Goal: Information Seeking & Learning: Learn about a topic

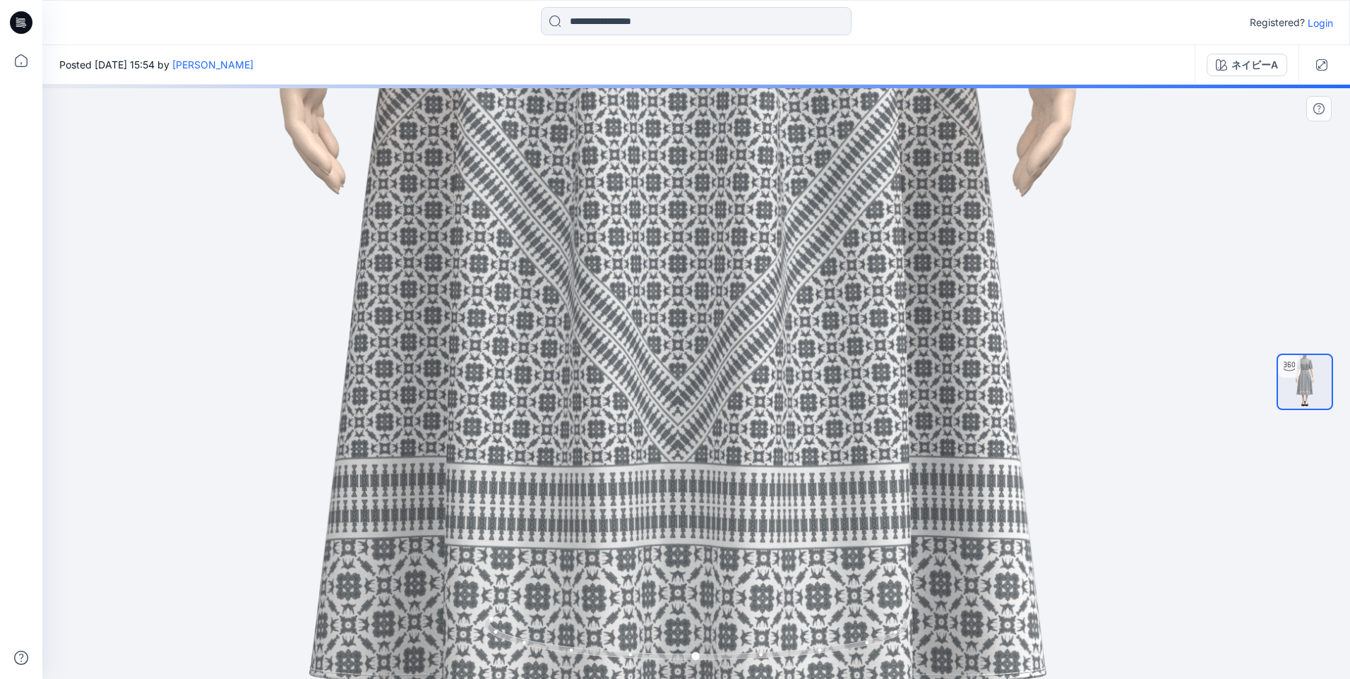
drag, startPoint x: 701, startPoint y: 415, endPoint x: 683, endPoint y: 136, distance: 280.2
click at [683, 136] on img at bounding box center [678, 126] width 2368 height 2368
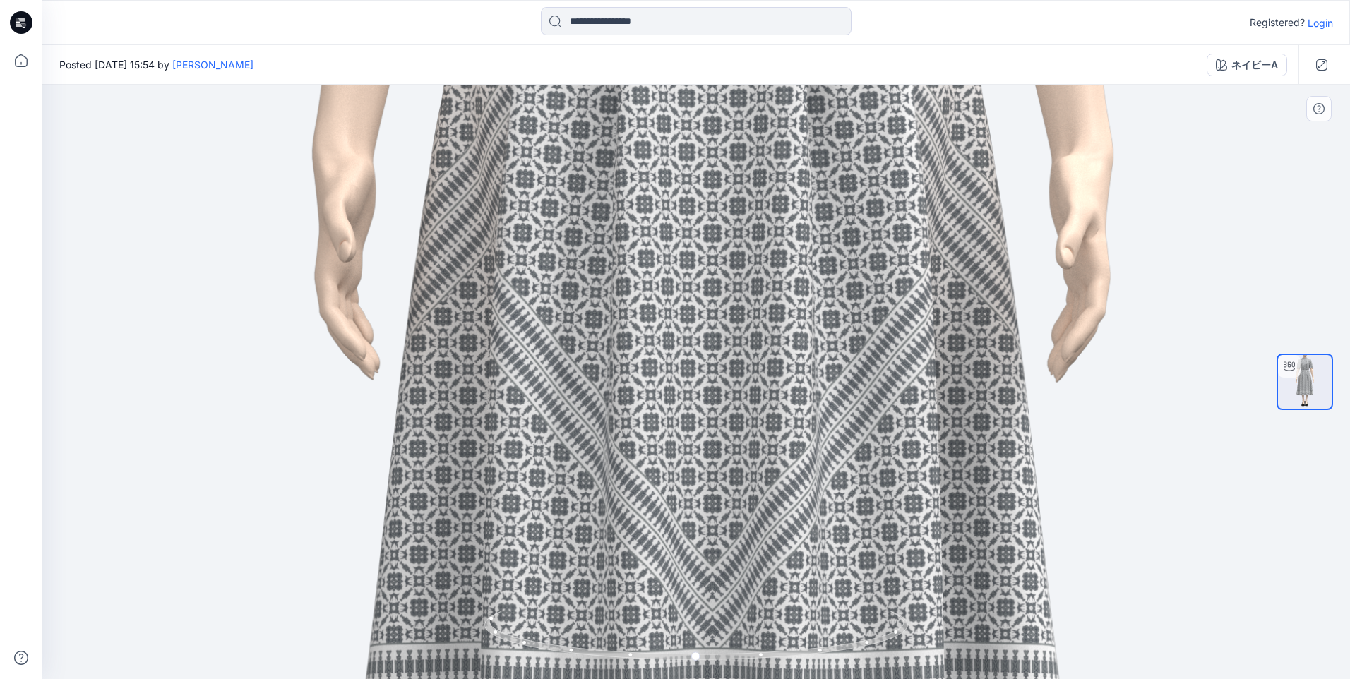
drag, startPoint x: 722, startPoint y: 257, endPoint x: 735, endPoint y: 574, distance: 317.2
click at [735, 577] on img at bounding box center [712, 311] width 2368 height 2368
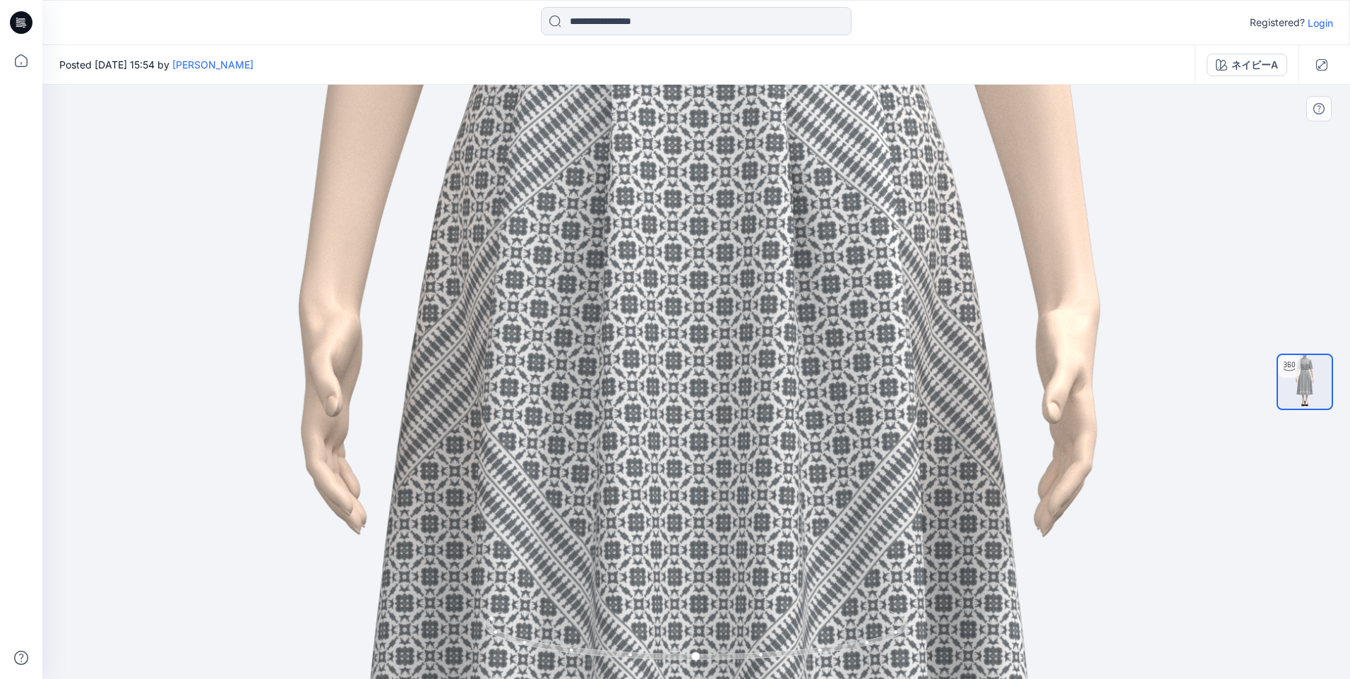
drag, startPoint x: 732, startPoint y: 301, endPoint x: 709, endPoint y: 502, distance: 201.8
click at [709, 502] on img at bounding box center [699, 466] width 2368 height 2368
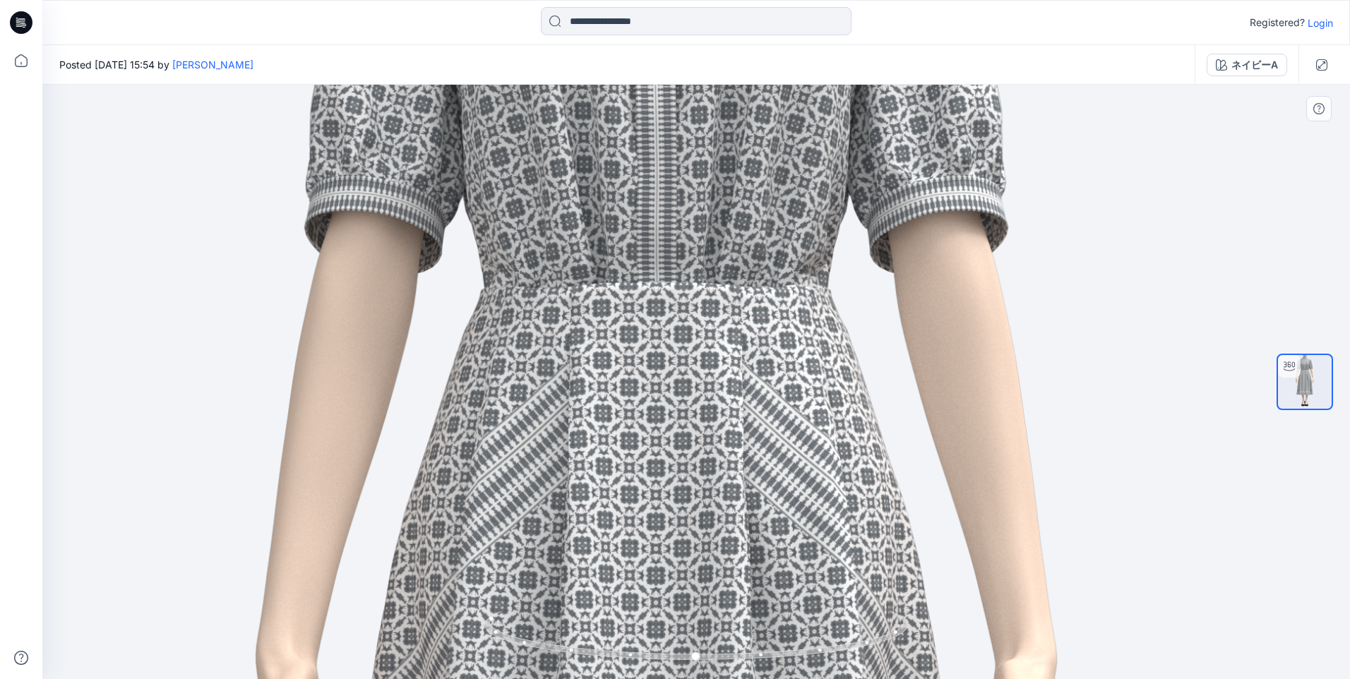
drag, startPoint x: 722, startPoint y: 279, endPoint x: 688, endPoint y: 575, distance: 297.7
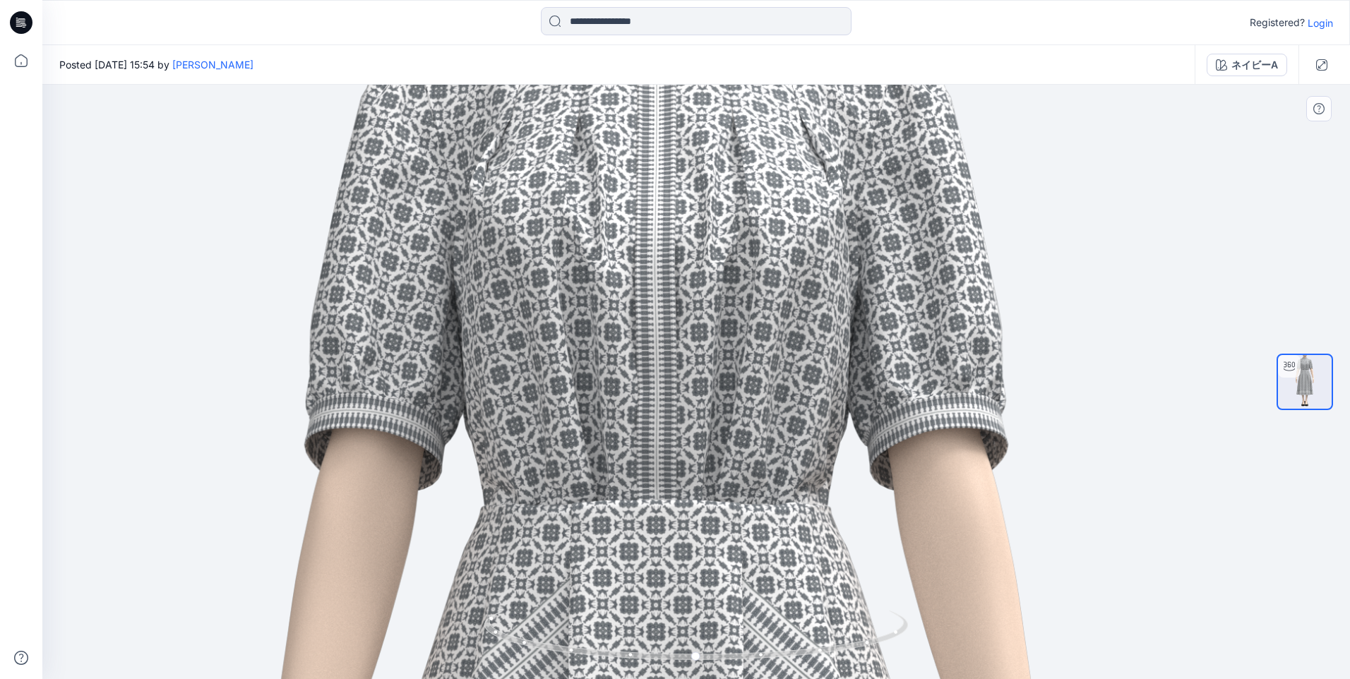
drag, startPoint x: 681, startPoint y: 379, endPoint x: 681, endPoint y: 604, distance: 225.2
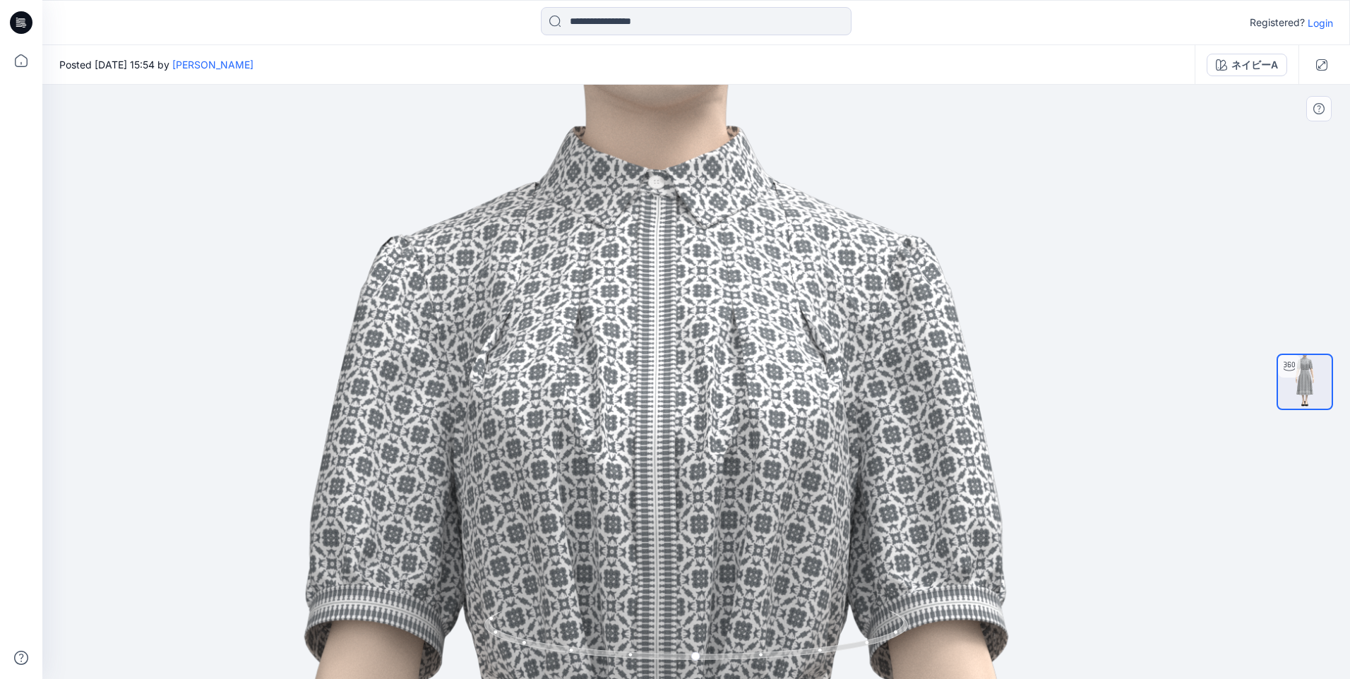
drag, startPoint x: 685, startPoint y: 400, endPoint x: 685, endPoint y: 584, distance: 184.3
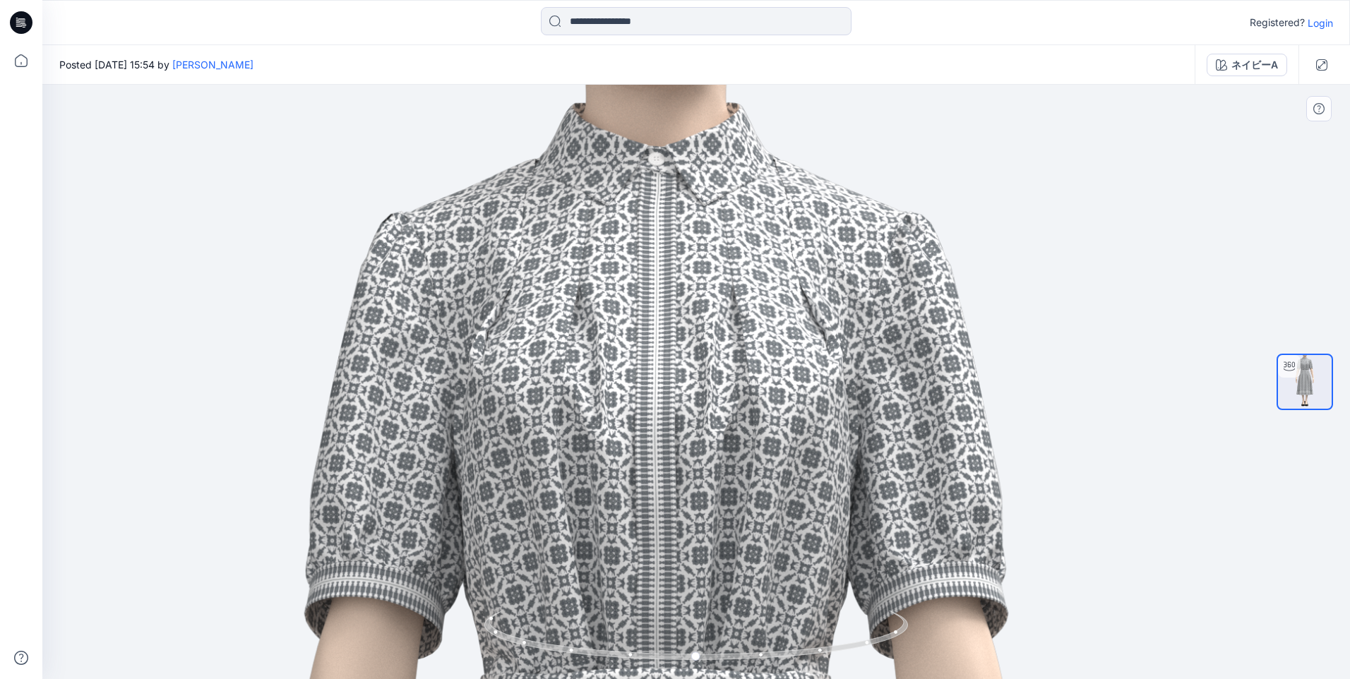
drag, startPoint x: 738, startPoint y: 390, endPoint x: 785, endPoint y: 465, distance: 88.8
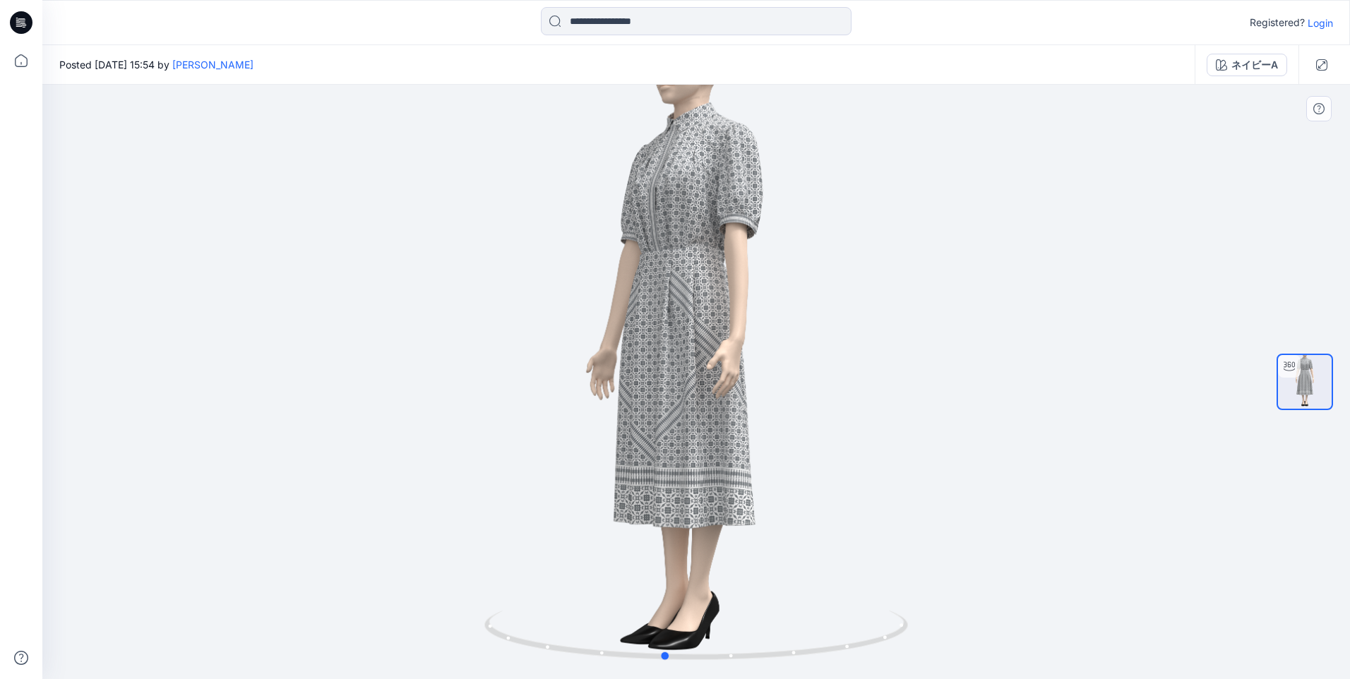
drag, startPoint x: 827, startPoint y: 657, endPoint x: 795, endPoint y: 664, distance: 32.4
click at [795, 664] on div at bounding box center [695, 382] width 1307 height 594
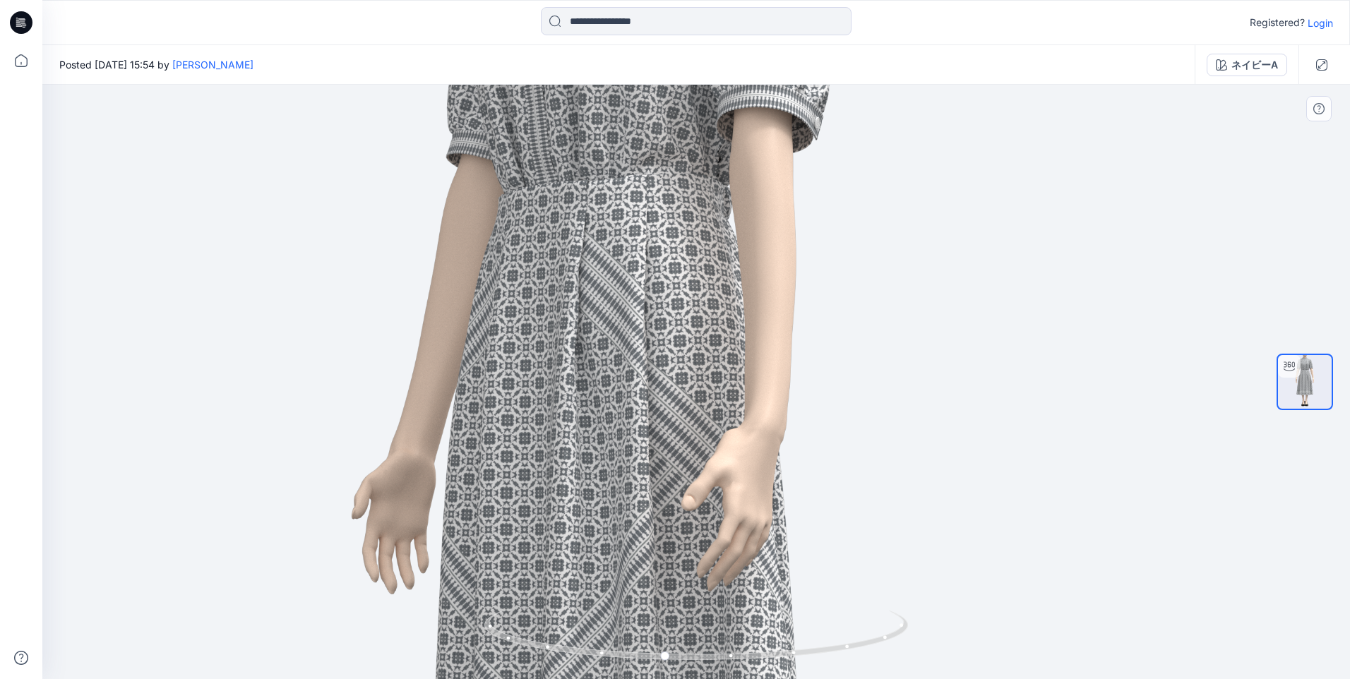
drag, startPoint x: 717, startPoint y: 546, endPoint x: 688, endPoint y: 234, distance: 313.4
click at [674, 203] on img at bounding box center [652, 544] width 1629 height 1629
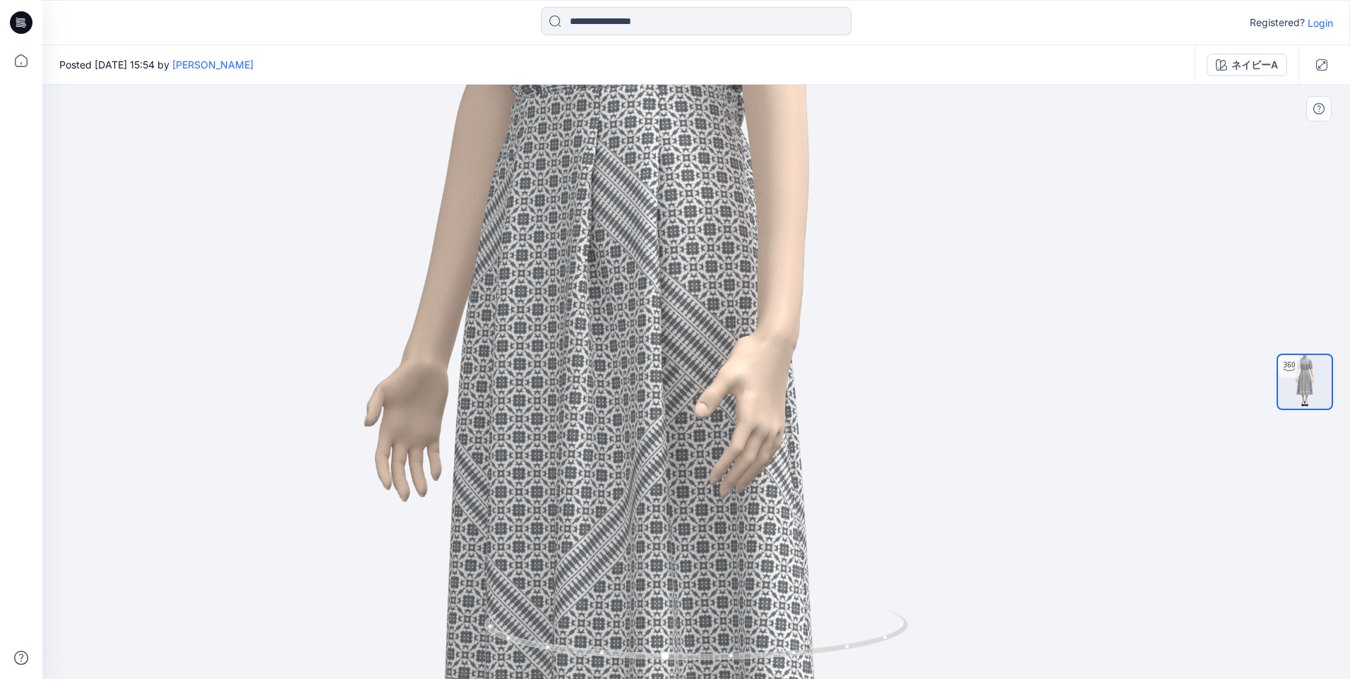
drag, startPoint x: 700, startPoint y: 390, endPoint x: 731, endPoint y: 192, distance: 200.1
click at [731, 192] on img at bounding box center [665, 451] width 1629 height 1629
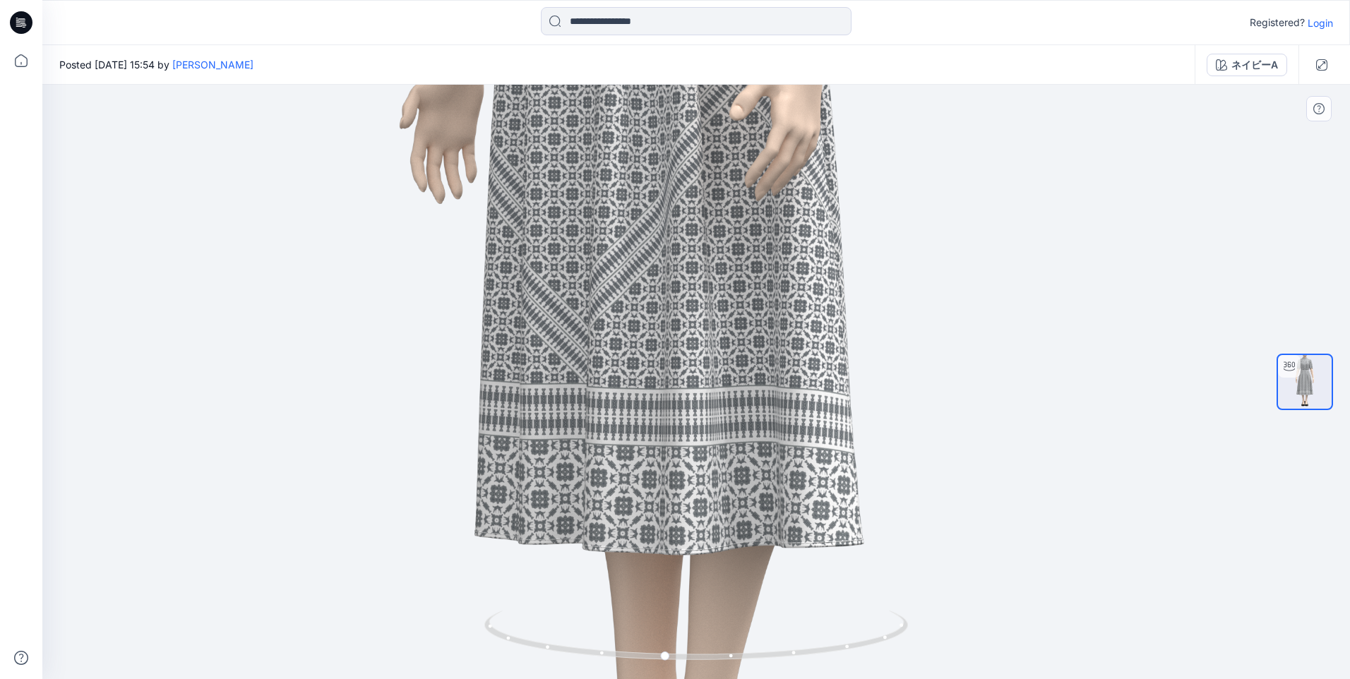
drag, startPoint x: 732, startPoint y: 385, endPoint x: 736, endPoint y: 285, distance: 100.3
click at [736, 285] on img at bounding box center [700, 153] width 1629 height 1629
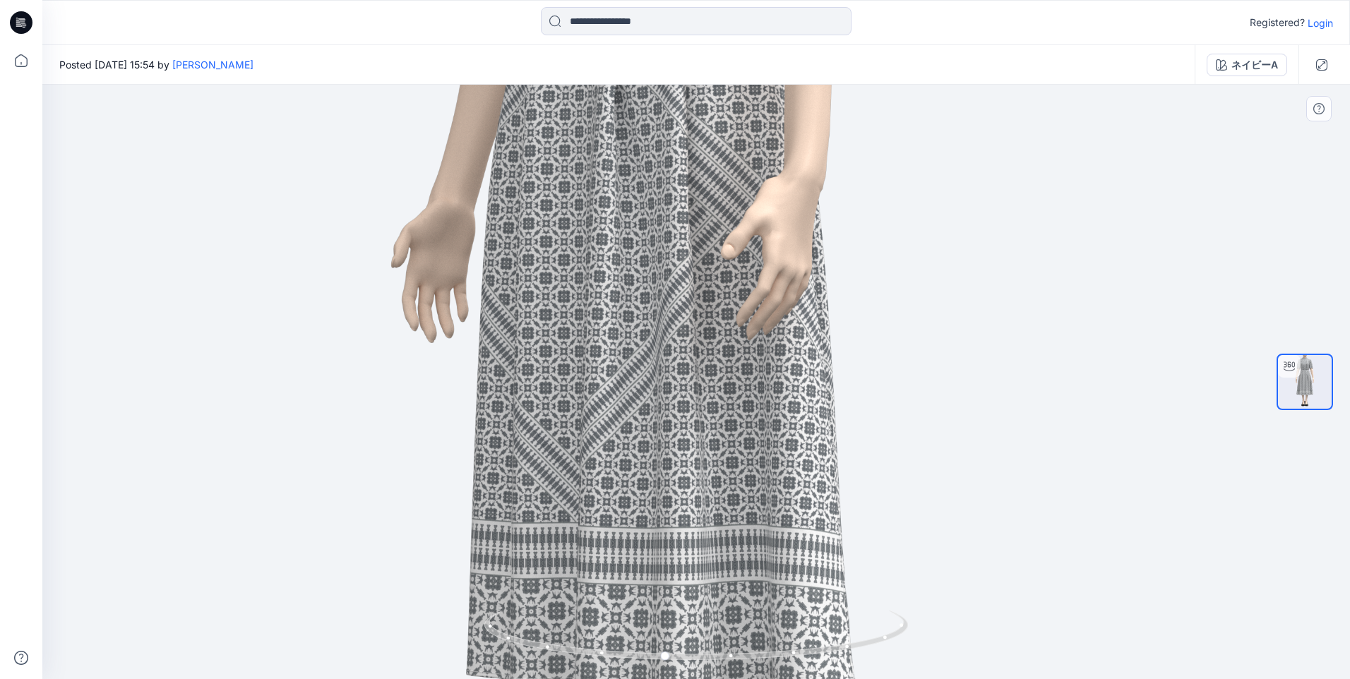
drag, startPoint x: 801, startPoint y: 325, endPoint x: 795, endPoint y: 565, distance: 239.4
click at [795, 565] on img at bounding box center [692, 292] width 1629 height 1629
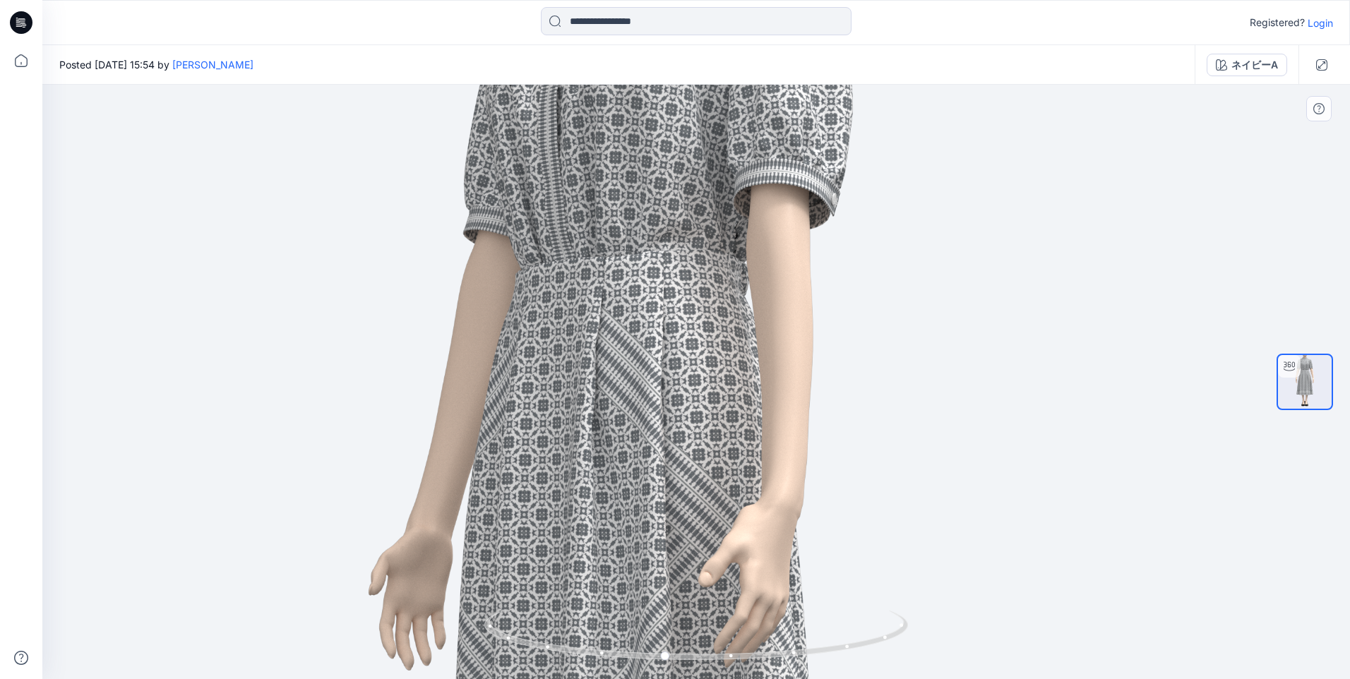
drag, startPoint x: 754, startPoint y: 333, endPoint x: 729, endPoint y: 560, distance: 228.7
click at [729, 560] on img at bounding box center [669, 620] width 1629 height 1629
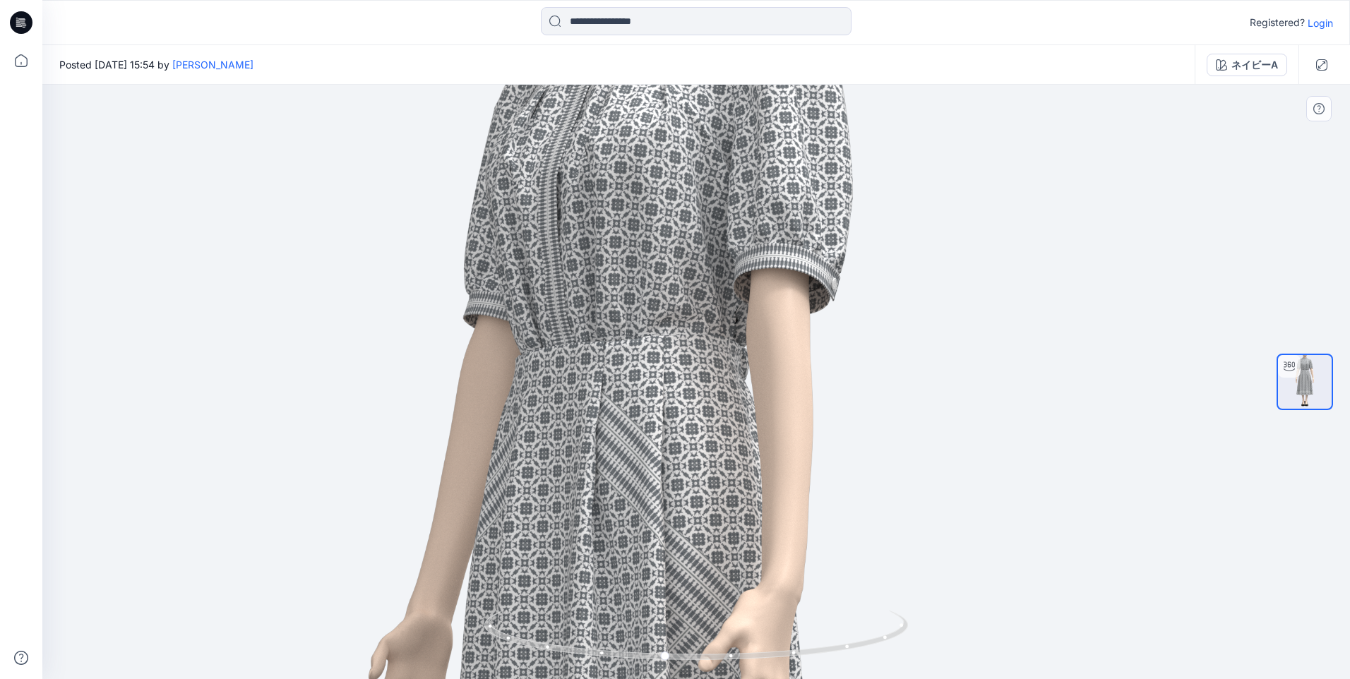
drag, startPoint x: 712, startPoint y: 394, endPoint x: 714, endPoint y: 538, distance: 144.0
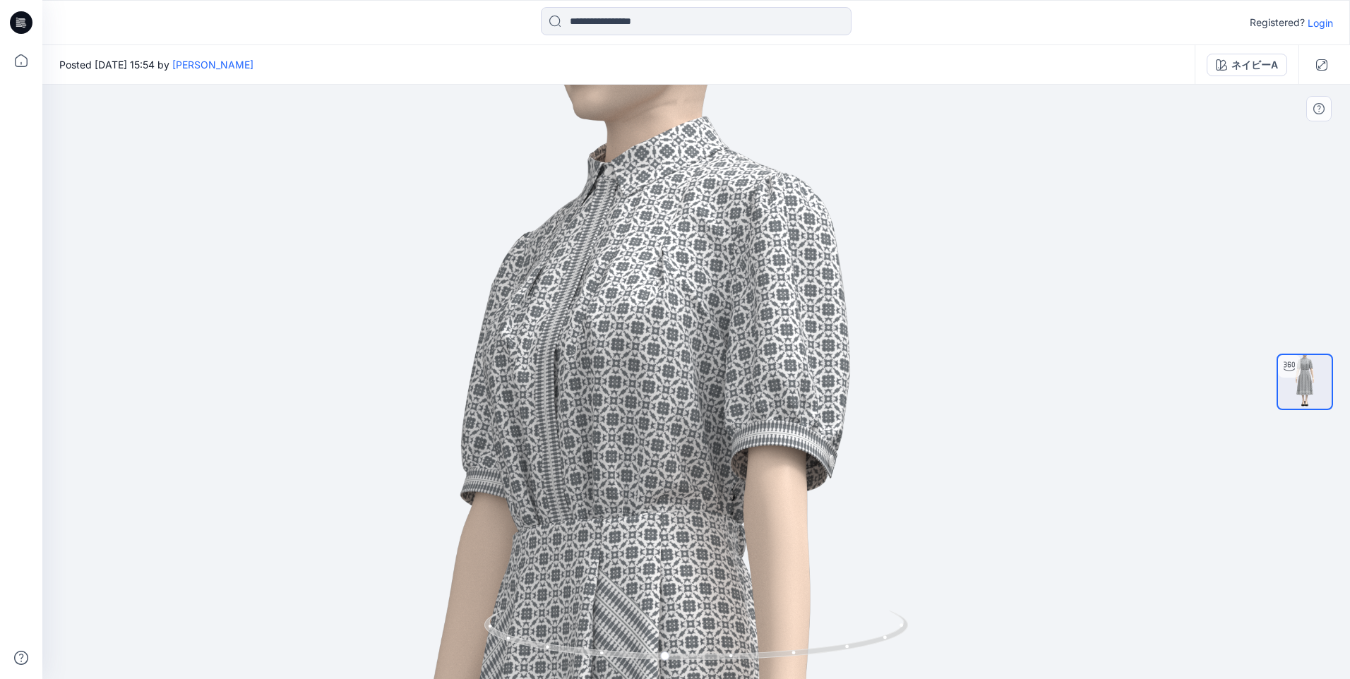
drag, startPoint x: 715, startPoint y: 434, endPoint x: 712, endPoint y: 528, distance: 93.9
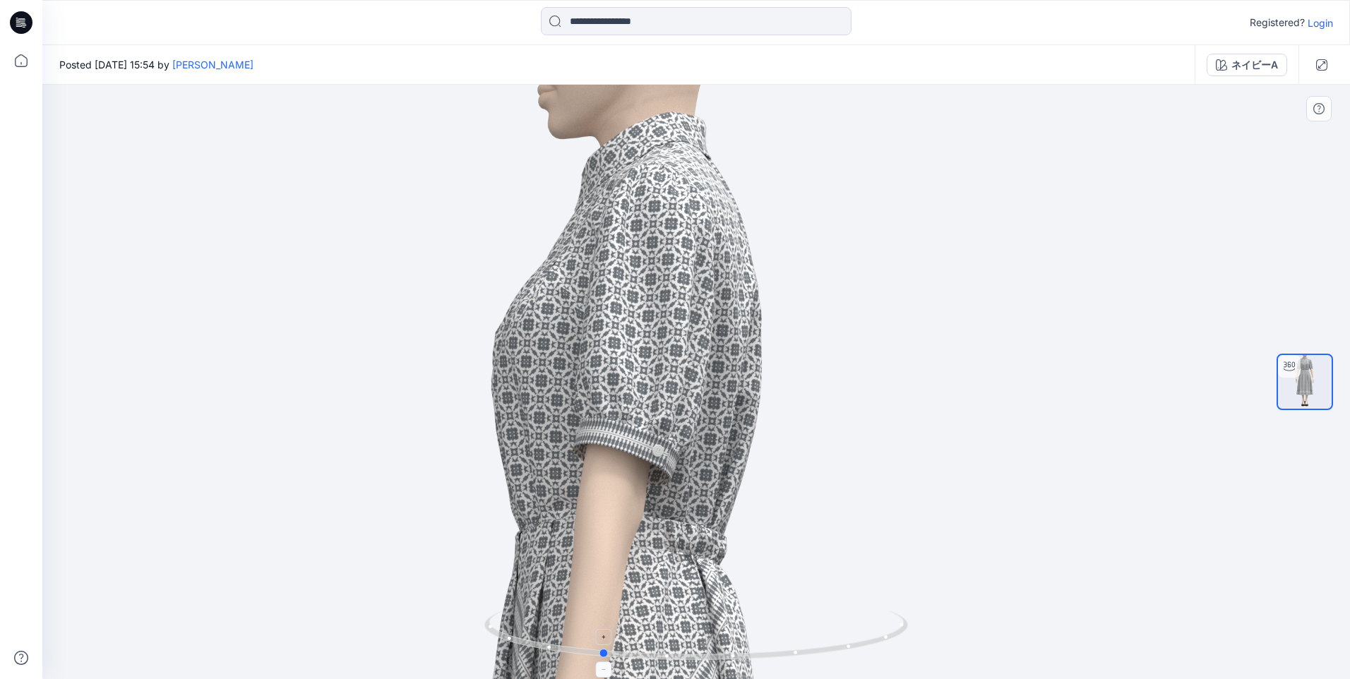
drag, startPoint x: 774, startPoint y: 657, endPoint x: 710, endPoint y: 659, distance: 63.6
click at [710, 659] on icon at bounding box center [697, 637] width 427 height 53
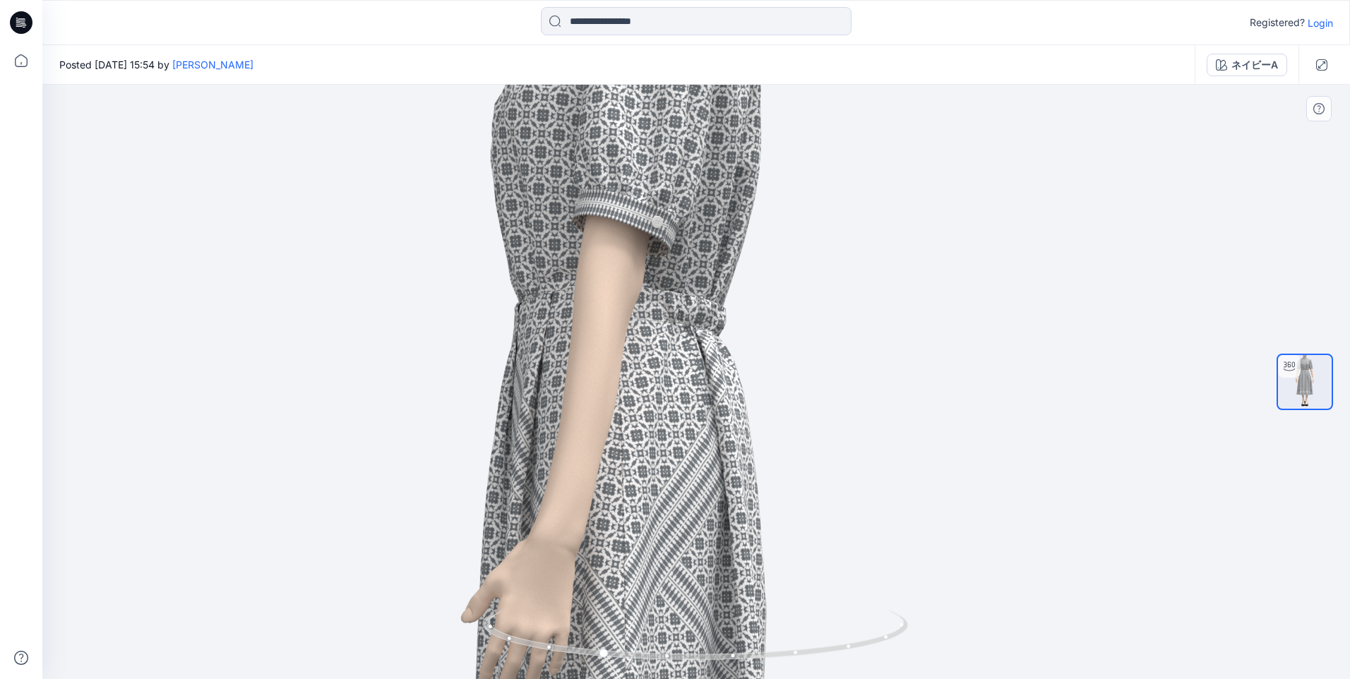
drag, startPoint x: 727, startPoint y: 556, endPoint x: 725, endPoint y: 232, distance: 324.0
click at [725, 232] on img at bounding box center [666, 653] width 1629 height 1629
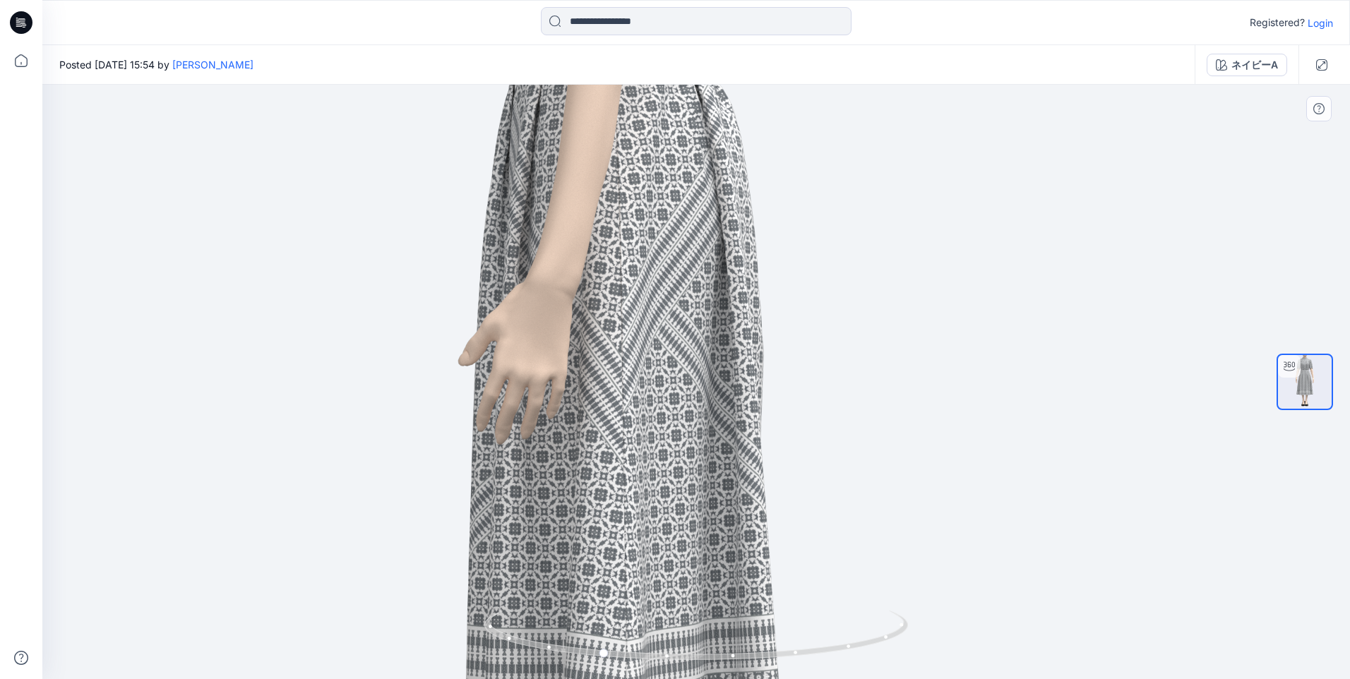
drag, startPoint x: 726, startPoint y: 495, endPoint x: 724, endPoint y: 333, distance: 162.4
click at [724, 333] on img at bounding box center [663, 396] width 1629 height 1629
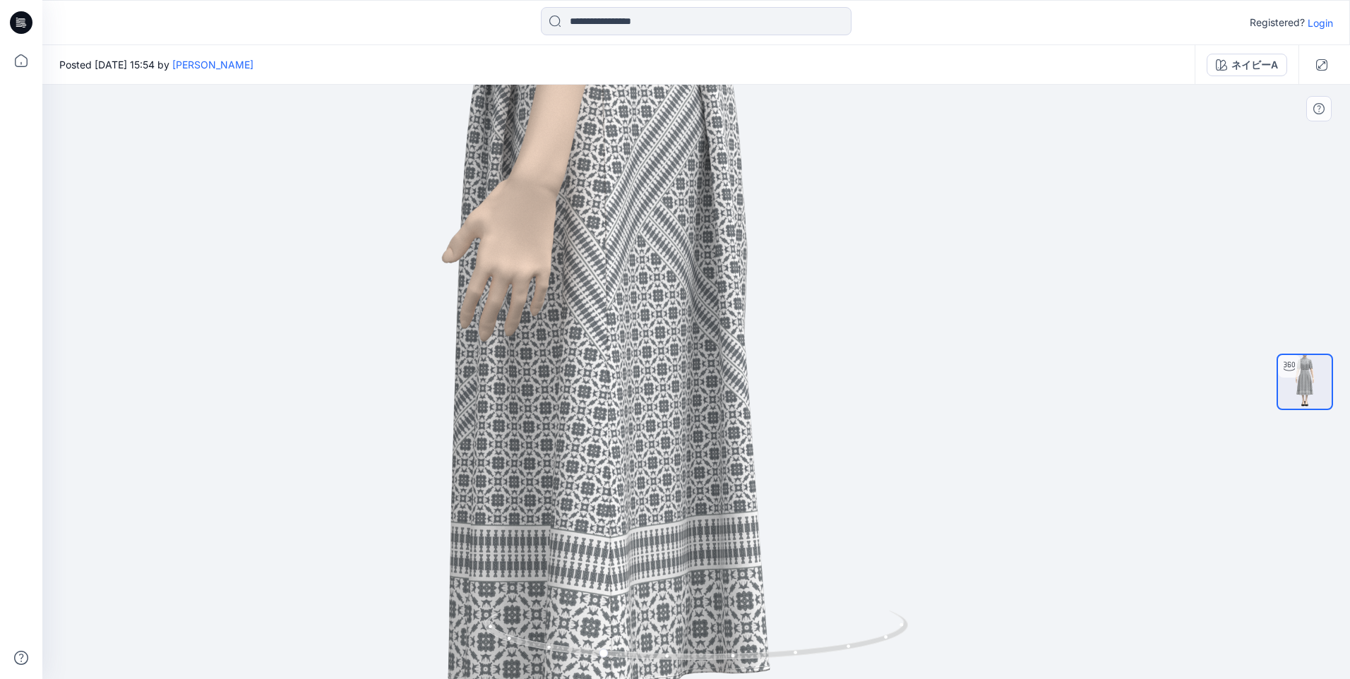
drag, startPoint x: 703, startPoint y: 496, endPoint x: 684, endPoint y: 301, distance: 195.1
click at [684, 302] on img at bounding box center [647, 293] width 1629 height 1629
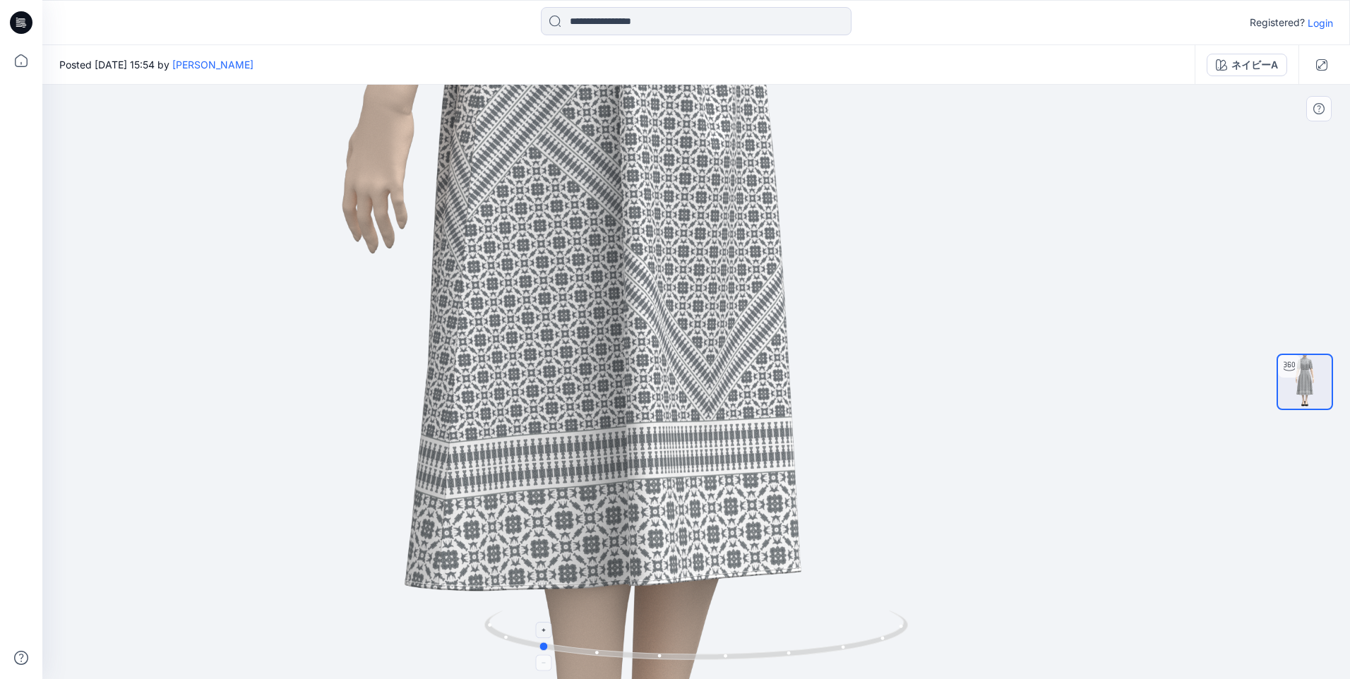
drag, startPoint x: 786, startPoint y: 659, endPoint x: 724, endPoint y: 661, distance: 62.2
click at [724, 661] on icon at bounding box center [697, 637] width 427 height 53
drag, startPoint x: 620, startPoint y: 299, endPoint x: 648, endPoint y: 618, distance: 320.3
click at [648, 627] on div at bounding box center [695, 382] width 1307 height 594
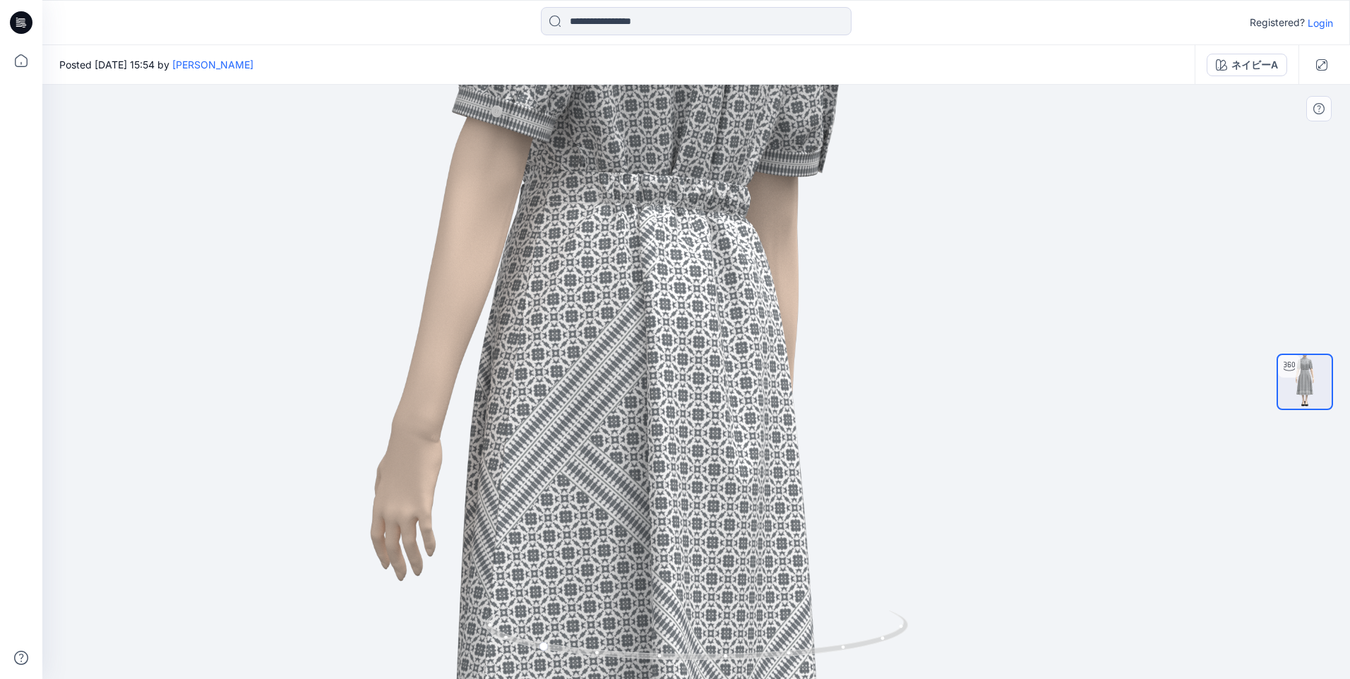
drag, startPoint x: 630, startPoint y: 293, endPoint x: 634, endPoint y: 546, distance: 253.5
click at [634, 546] on img at bounding box center [672, 530] width 1629 height 1629
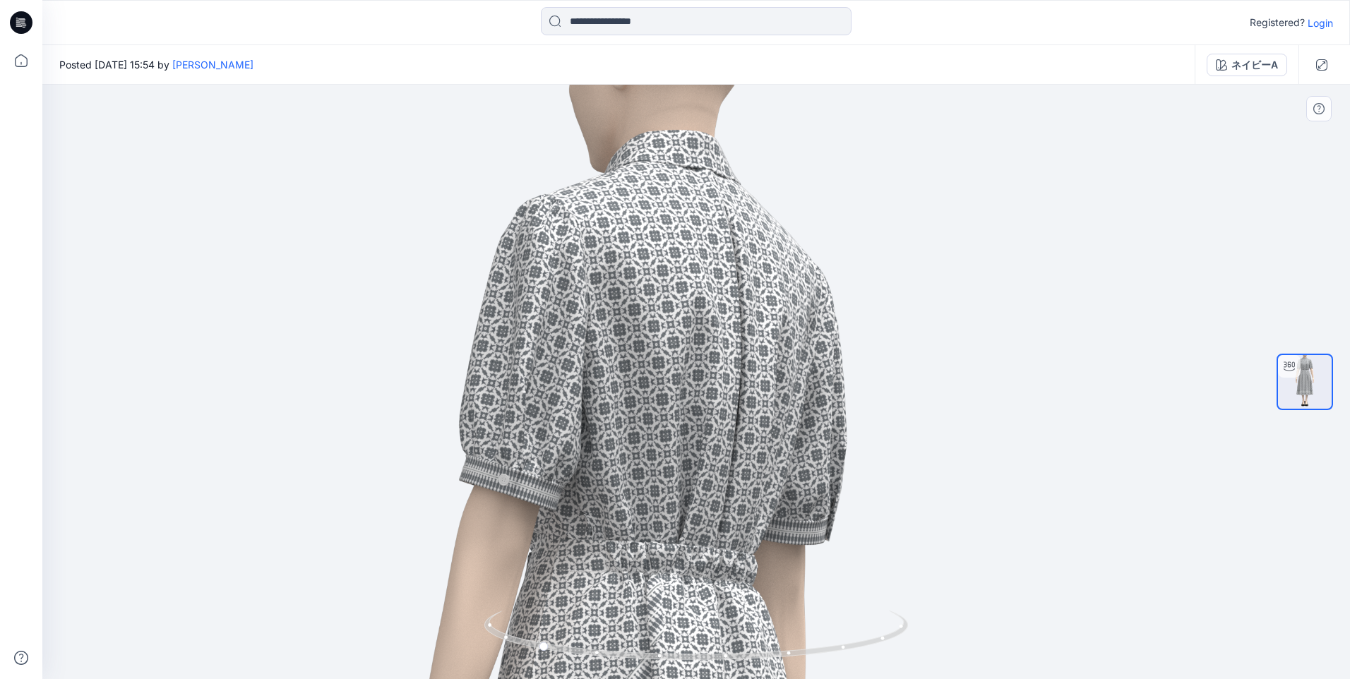
drag, startPoint x: 649, startPoint y: 364, endPoint x: 652, endPoint y: 488, distance: 124.3
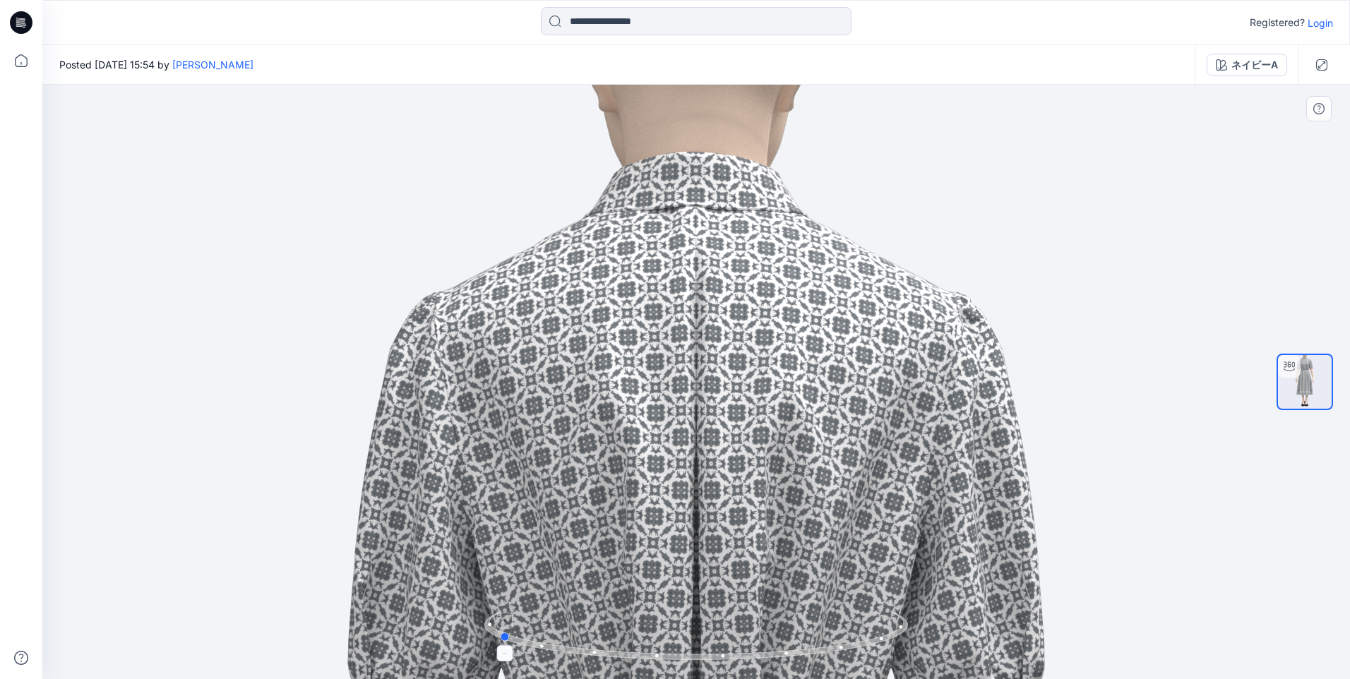
drag, startPoint x: 842, startPoint y: 659, endPoint x: 802, endPoint y: 661, distance: 40.3
click at [802, 661] on icon at bounding box center [697, 637] width 427 height 53
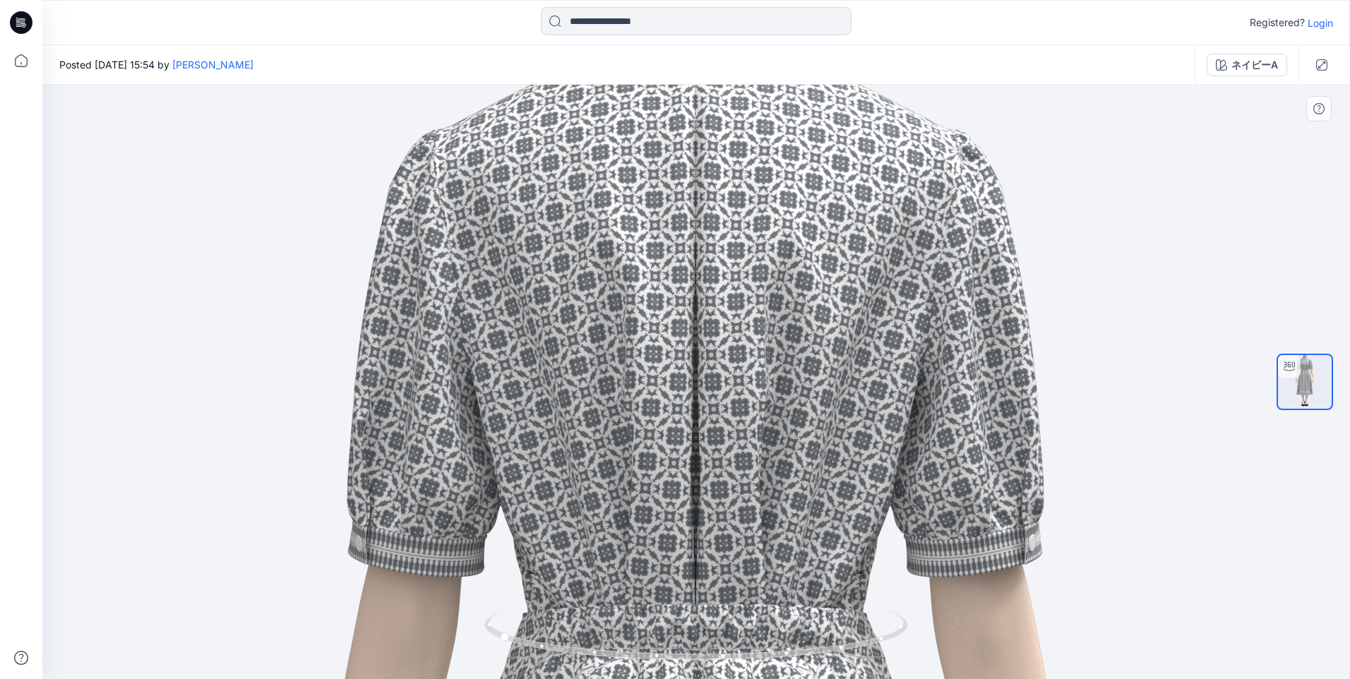
drag, startPoint x: 781, startPoint y: 508, endPoint x: 777, endPoint y: 299, distance: 209.0
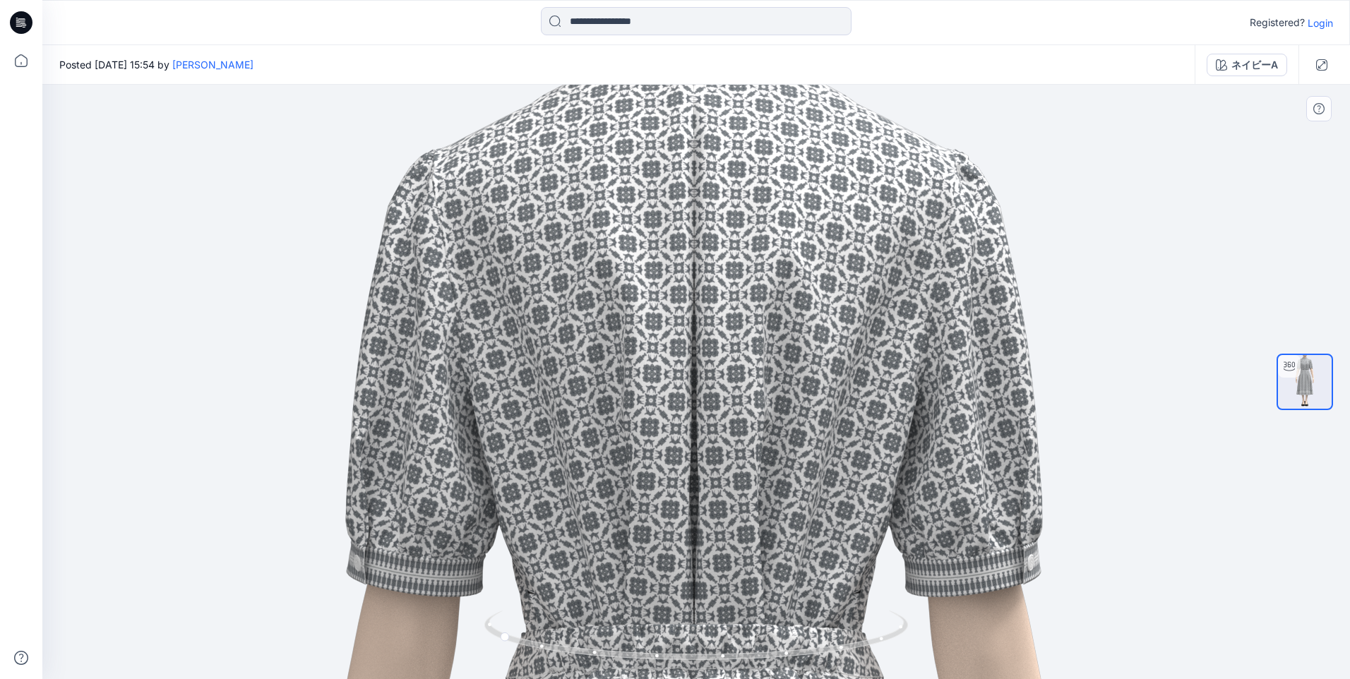
drag, startPoint x: 769, startPoint y: 349, endPoint x: 773, endPoint y: 551, distance: 201.2
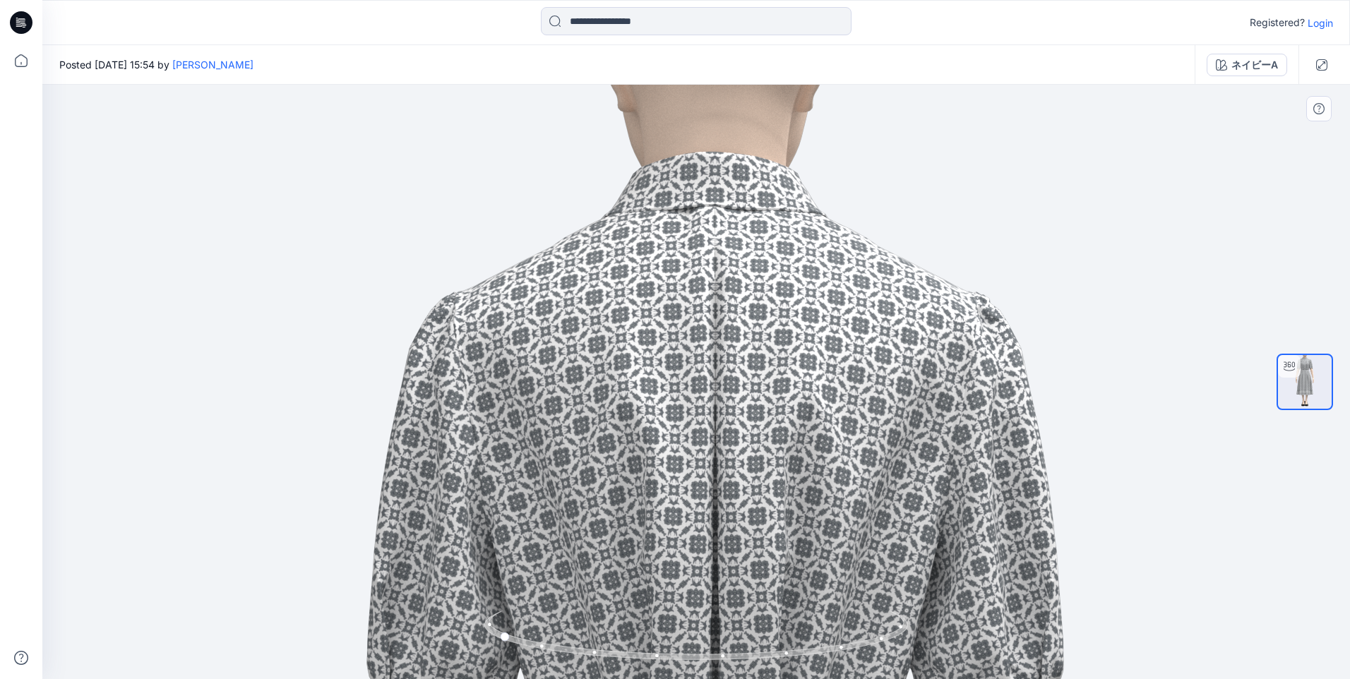
drag, startPoint x: 763, startPoint y: 328, endPoint x: 782, endPoint y: 495, distance: 167.7
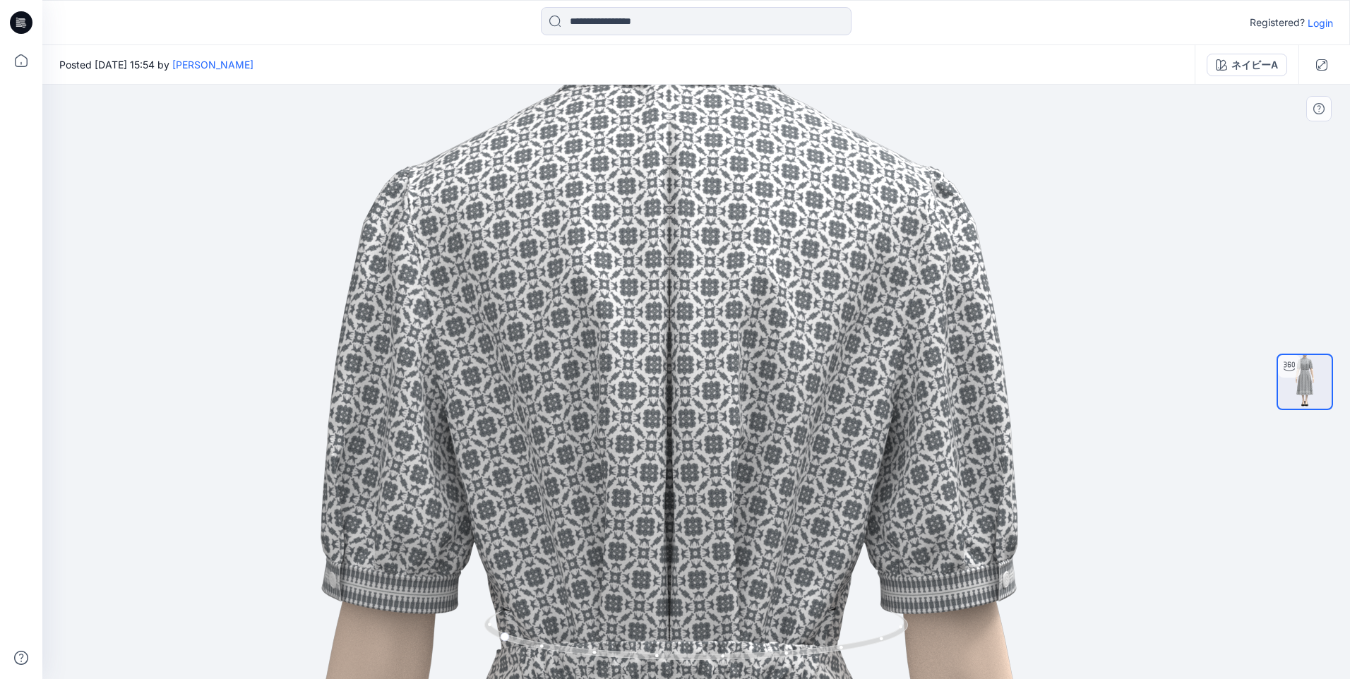
drag, startPoint x: 814, startPoint y: 516, endPoint x: 765, endPoint y: 385, distance: 140.3
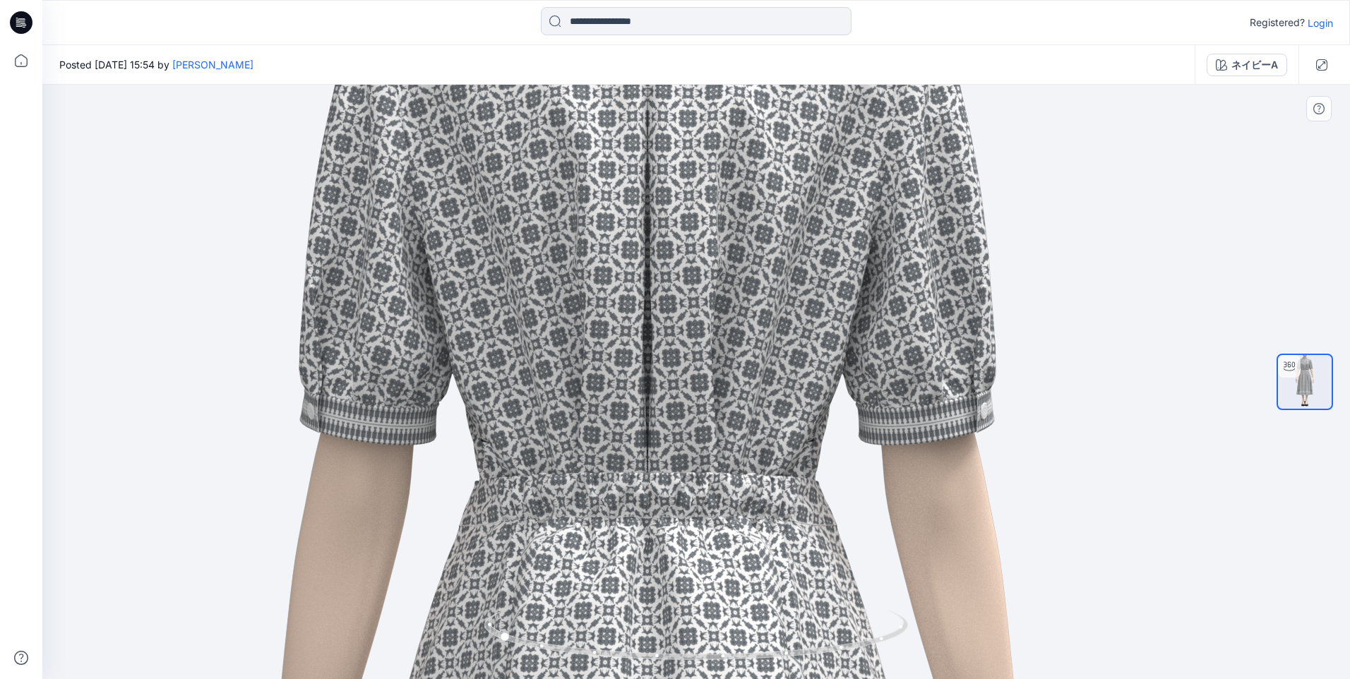
drag, startPoint x: 774, startPoint y: 479, endPoint x: 755, endPoint y: 325, distance: 155.9
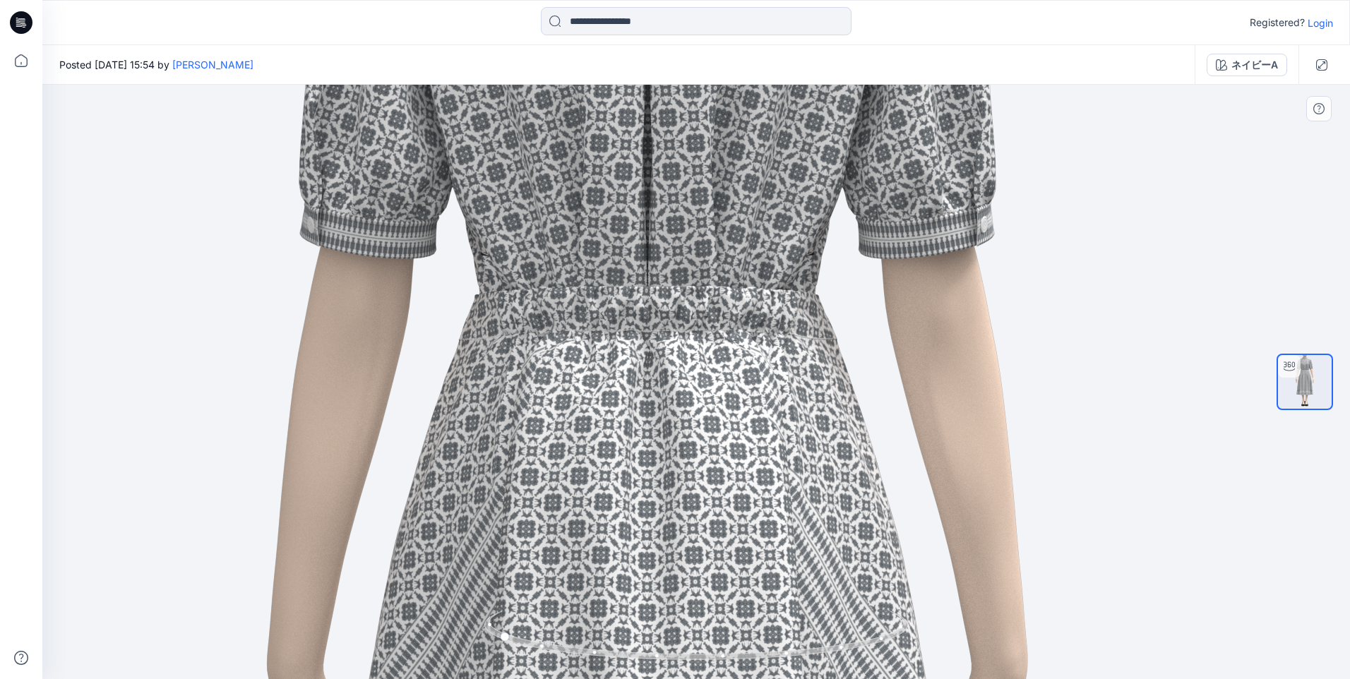
drag, startPoint x: 734, startPoint y: 517, endPoint x: 734, endPoint y: 325, distance: 192.7
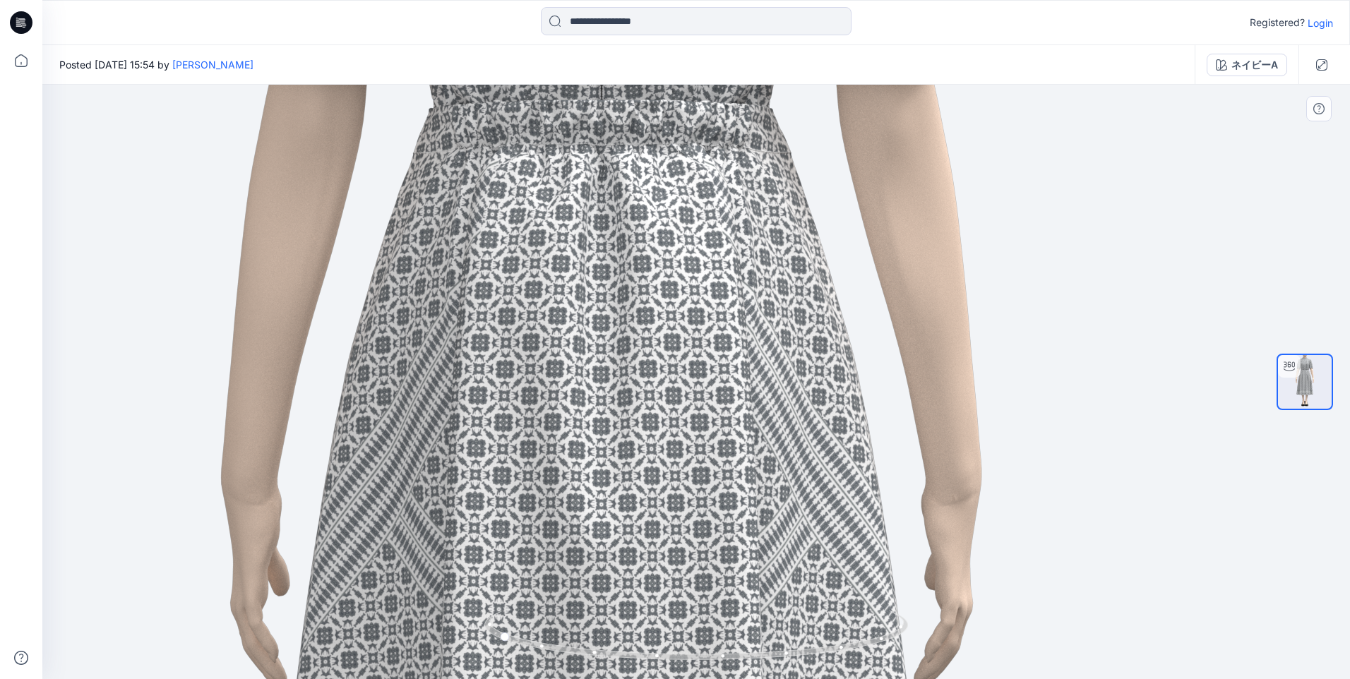
drag, startPoint x: 768, startPoint y: 508, endPoint x: 707, endPoint y: 253, distance: 262.1
click at [707, 253] on img at bounding box center [601, 620] width 2404 height 2404
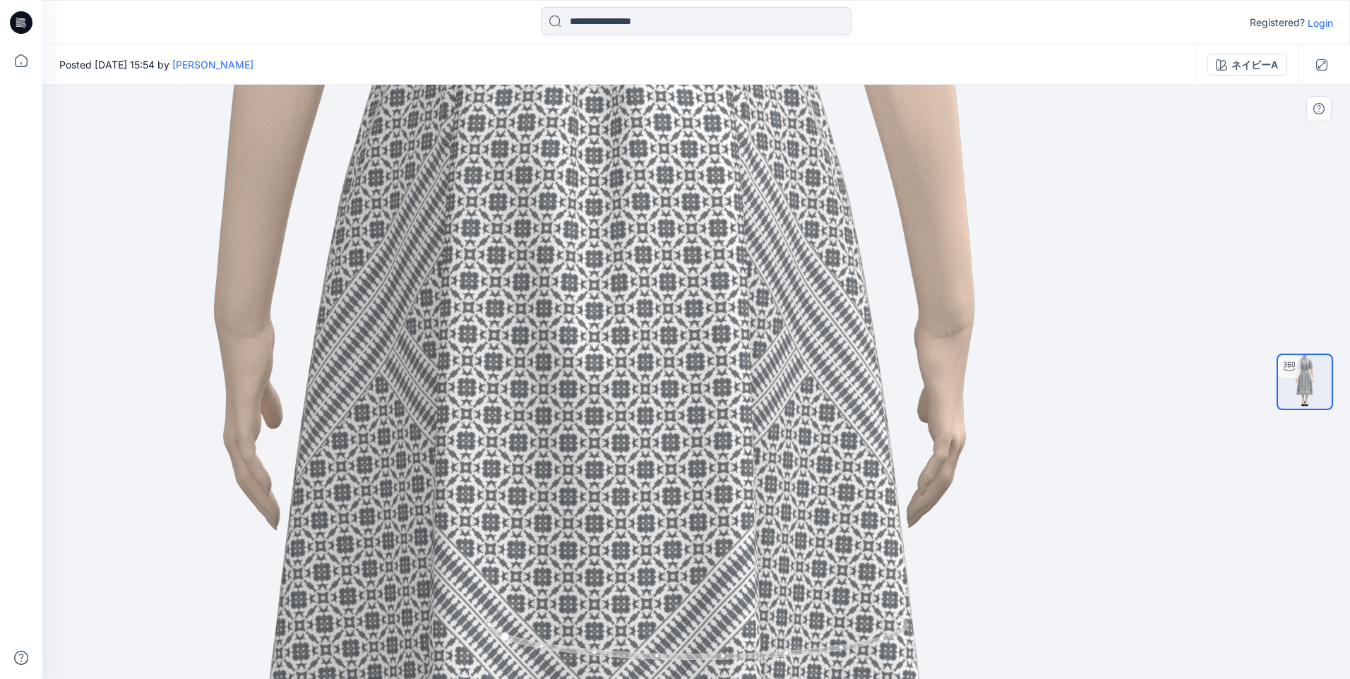
drag, startPoint x: 734, startPoint y: 349, endPoint x: 765, endPoint y: 287, distance: 69.5
click at [753, 215] on img at bounding box center [594, 452] width 2404 height 2404
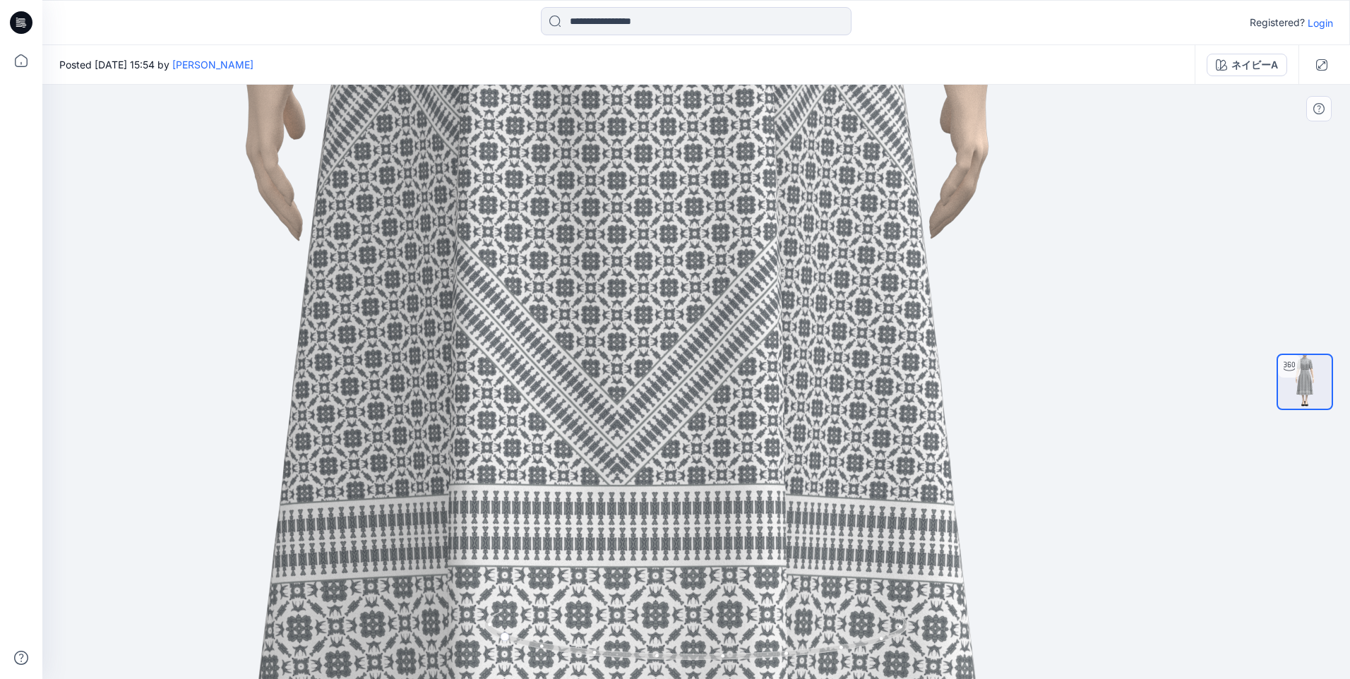
drag, startPoint x: 733, startPoint y: 431, endPoint x: 741, endPoint y: 309, distance: 123.1
click at [737, 293] on img at bounding box center [617, 163] width 2404 height 2404
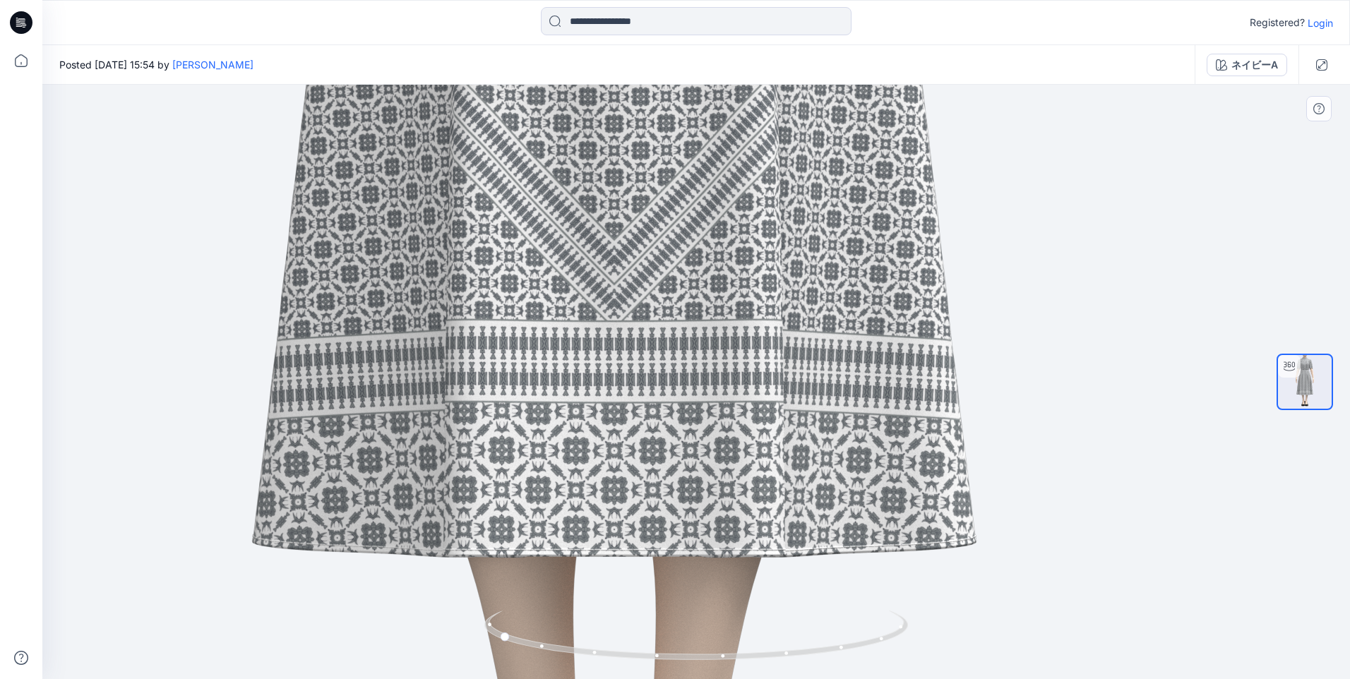
drag, startPoint x: 784, startPoint y: 419, endPoint x: 849, endPoint y: 550, distance: 145.5
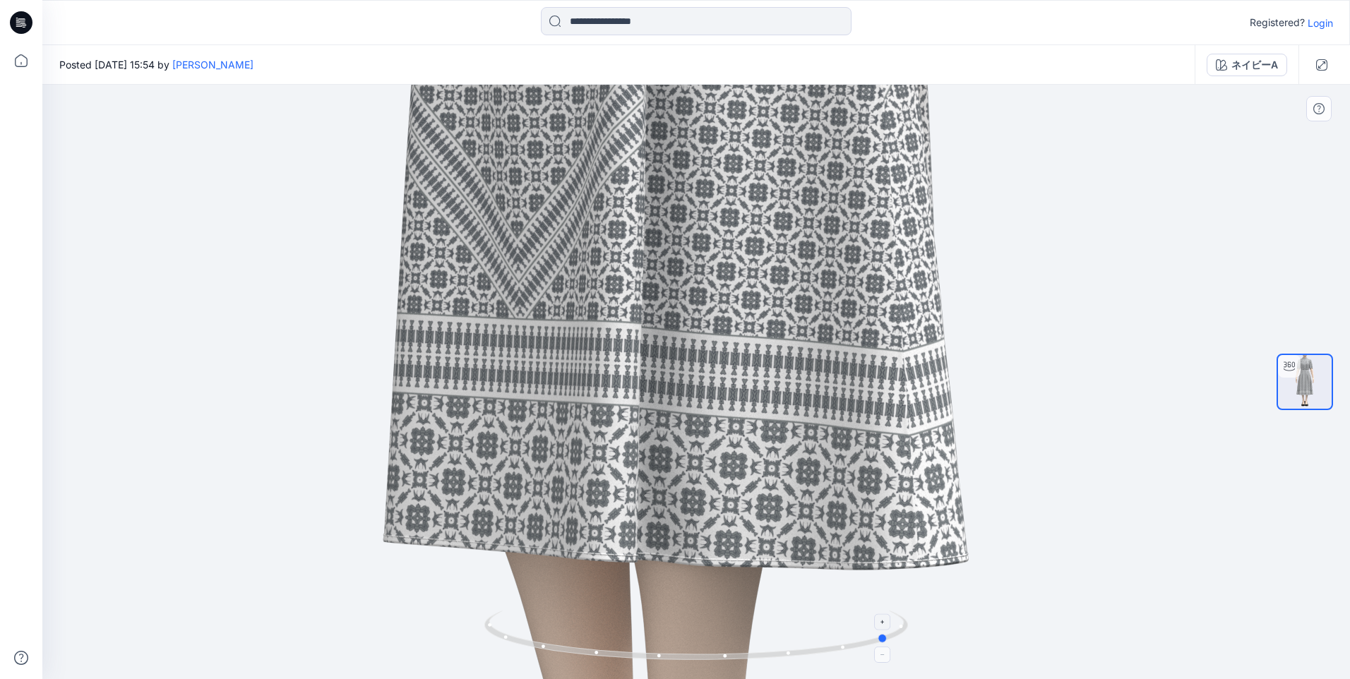
drag, startPoint x: 871, startPoint y: 646, endPoint x: 840, endPoint y: 633, distance: 33.6
click at [839, 659] on icon at bounding box center [697, 637] width 427 height 53
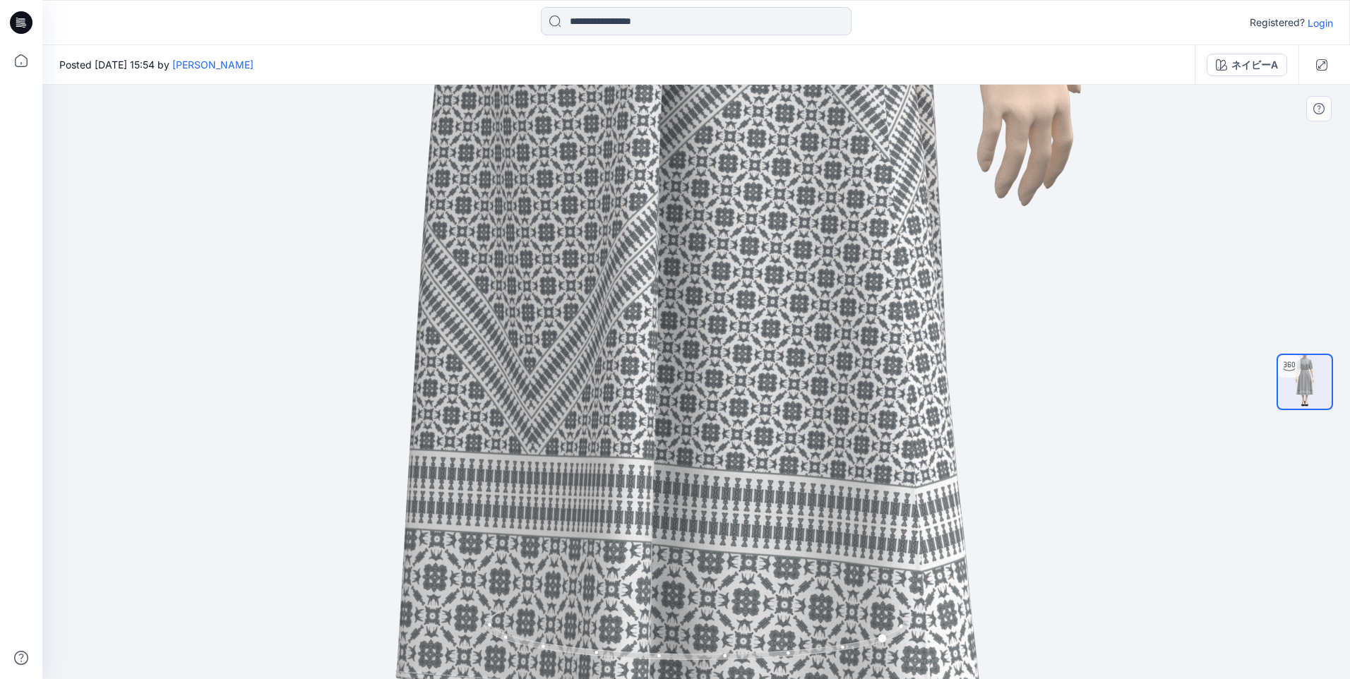
drag, startPoint x: 806, startPoint y: 505, endPoint x: 793, endPoint y: 484, distance: 25.7
click at [820, 678] on html "Registered? Login Posted [DATE] 15:54 by [PERSON_NAME] ネイビーA ネイビーA Loading... M…" at bounding box center [675, 339] width 1350 height 679
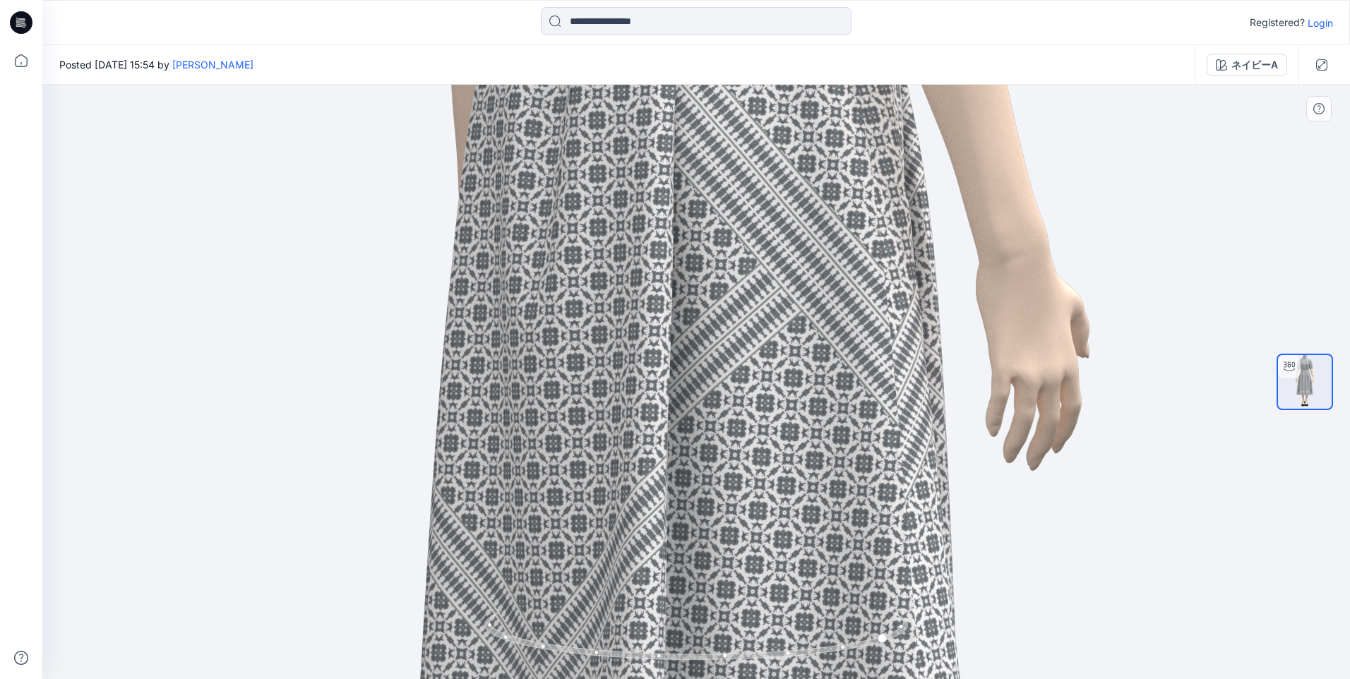
drag, startPoint x: 786, startPoint y: 361, endPoint x: 748, endPoint y: 489, distance: 133.5
click at [754, 609] on div at bounding box center [695, 382] width 1307 height 594
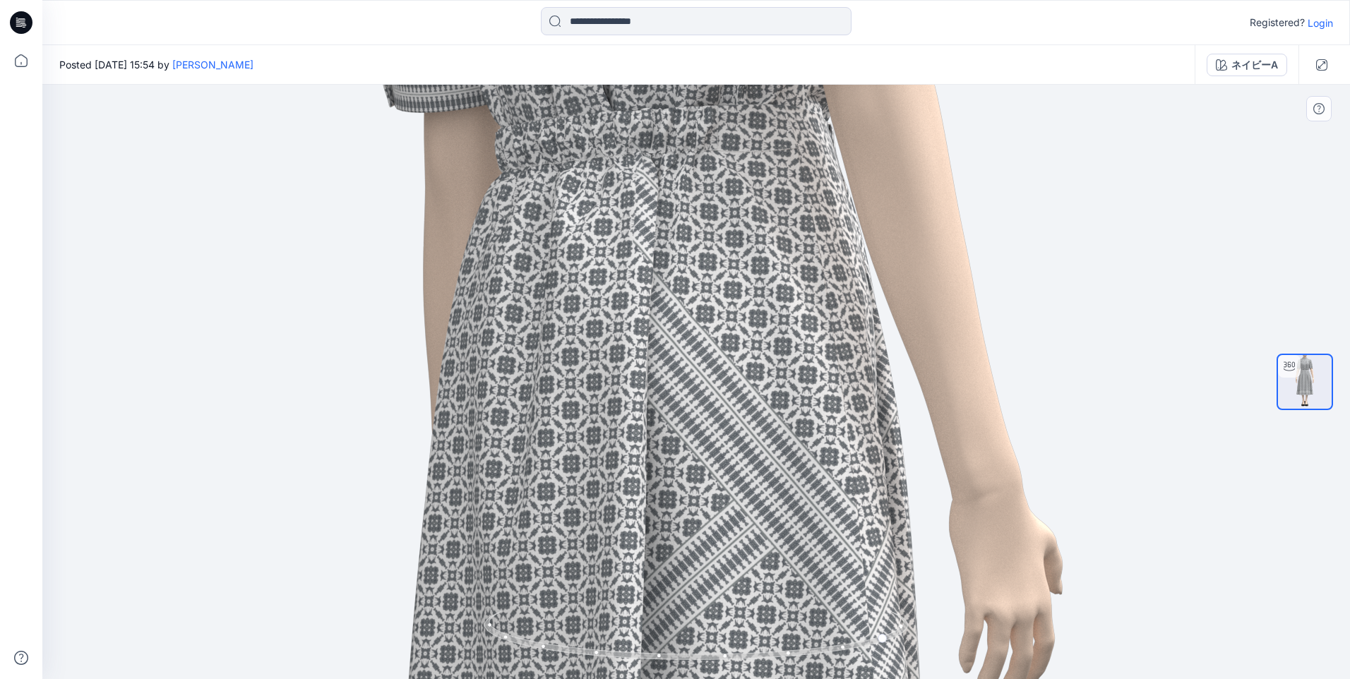
drag, startPoint x: 743, startPoint y: 347, endPoint x: 718, endPoint y: 582, distance: 235.7
click at [719, 604] on img at bounding box center [608, 635] width 2404 height 2404
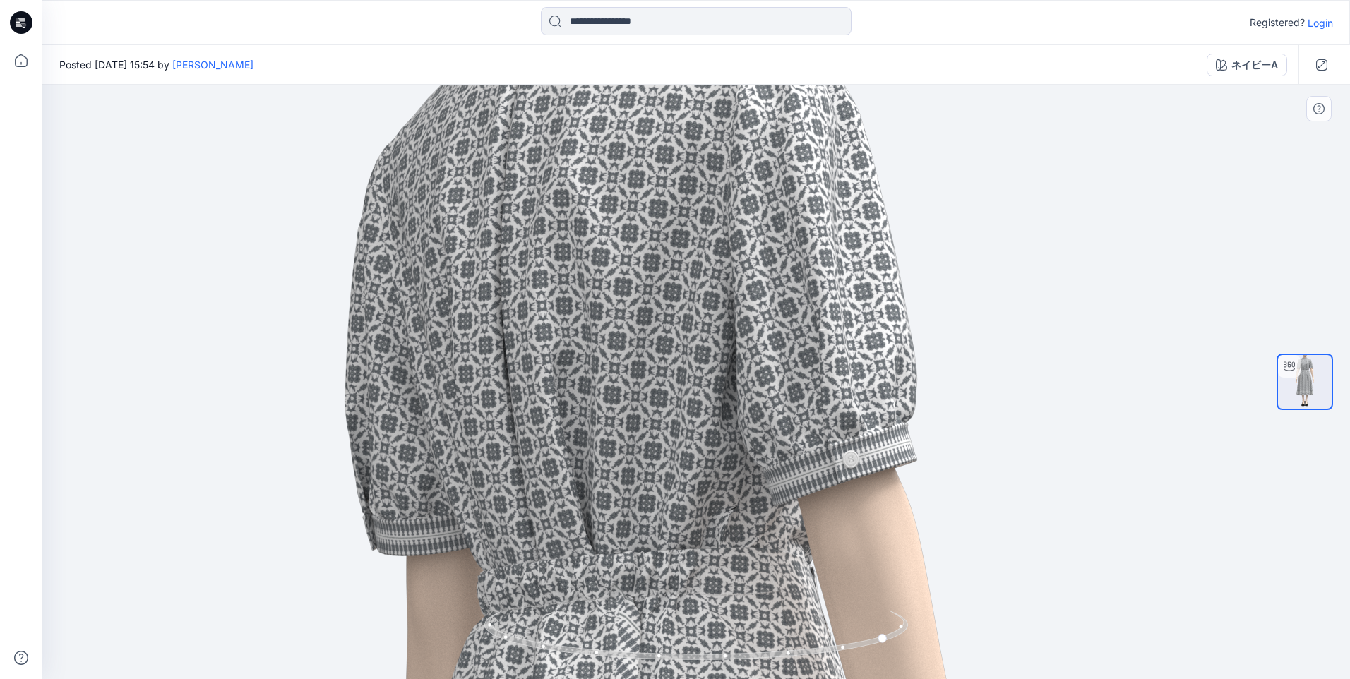
drag, startPoint x: 723, startPoint y: 391, endPoint x: 728, endPoint y: 544, distance: 152.6
click at [729, 634] on div at bounding box center [695, 382] width 1307 height 594
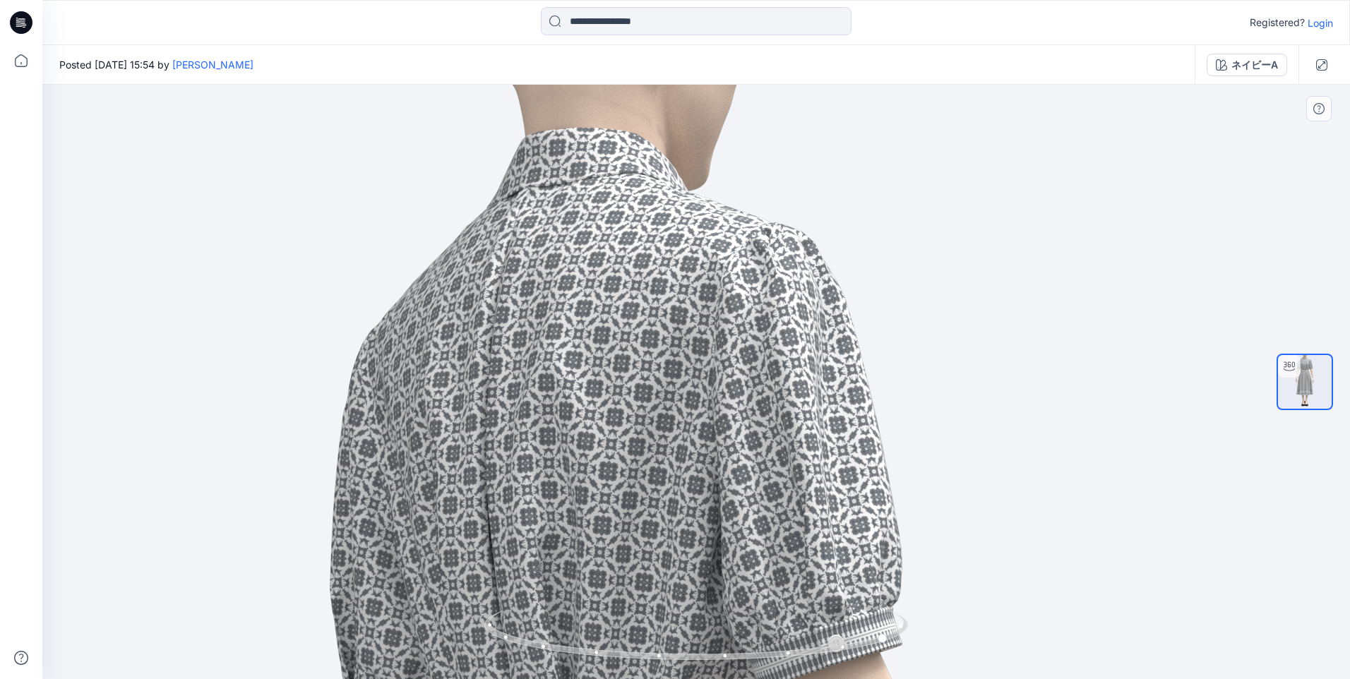
drag, startPoint x: 728, startPoint y: 352, endPoint x: 710, endPoint y: 558, distance: 206.9
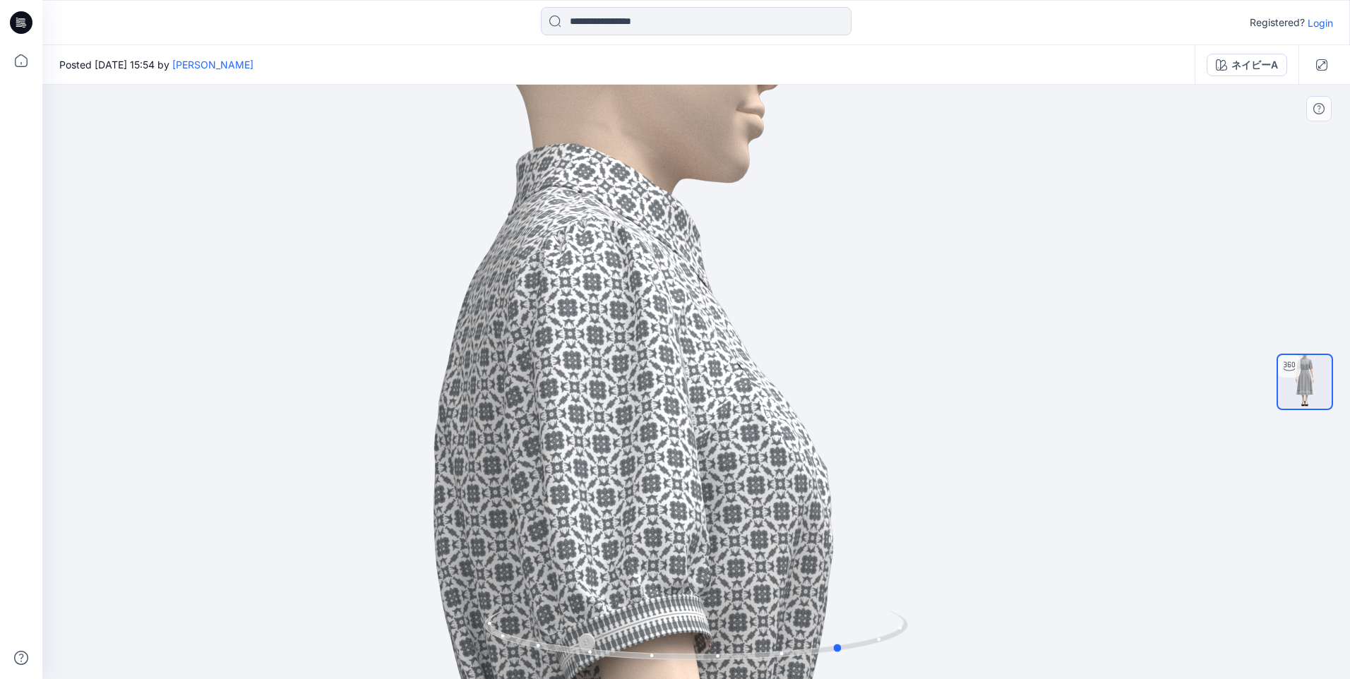
drag, startPoint x: 822, startPoint y: 656, endPoint x: 757, endPoint y: 595, distance: 88.4
click at [775, 661] on icon at bounding box center [697, 637] width 427 height 53
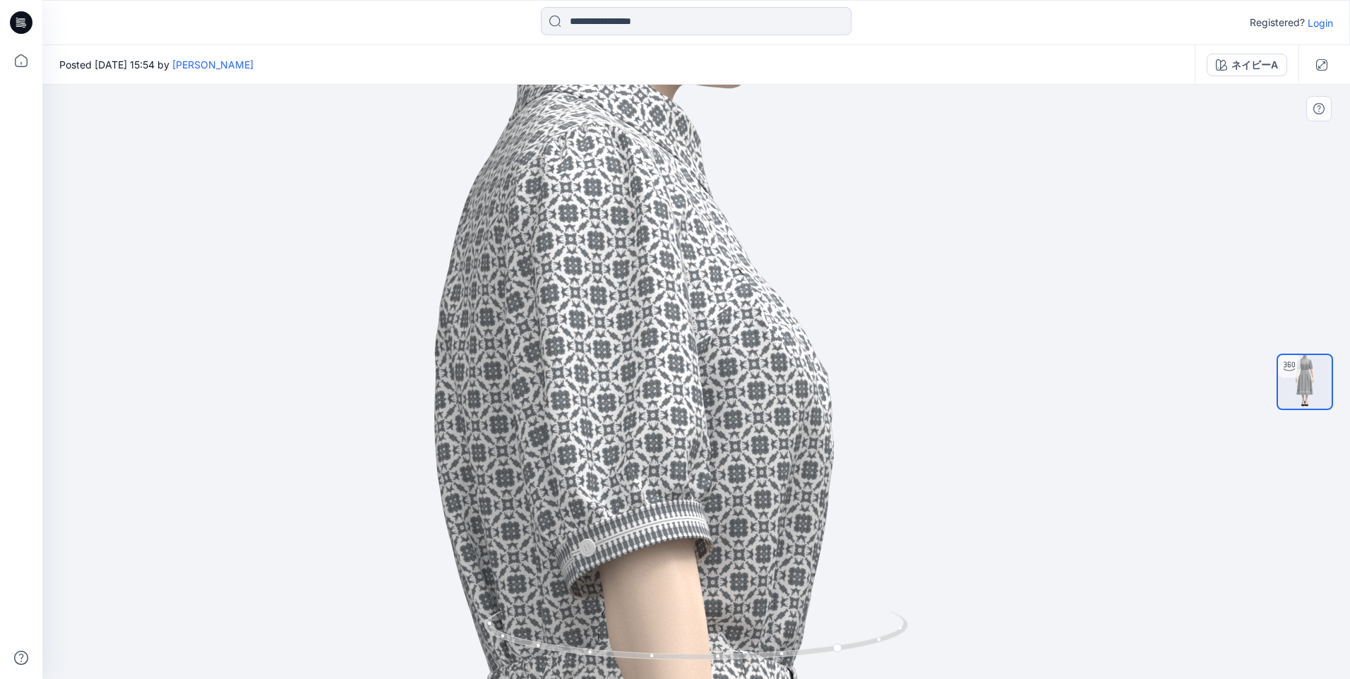
drag, startPoint x: 748, startPoint y: 532, endPoint x: 768, endPoint y: 238, distance: 295.0
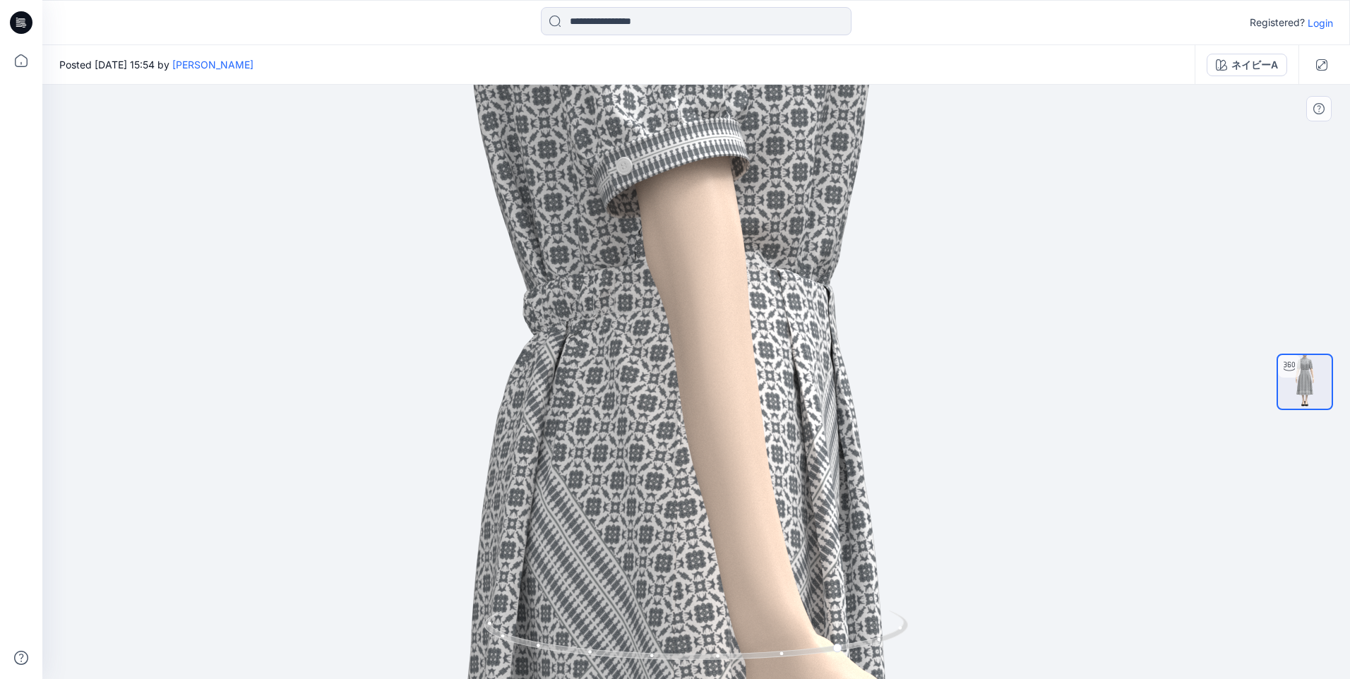
drag, startPoint x: 750, startPoint y: 431, endPoint x: 784, endPoint y: 248, distance: 186.6
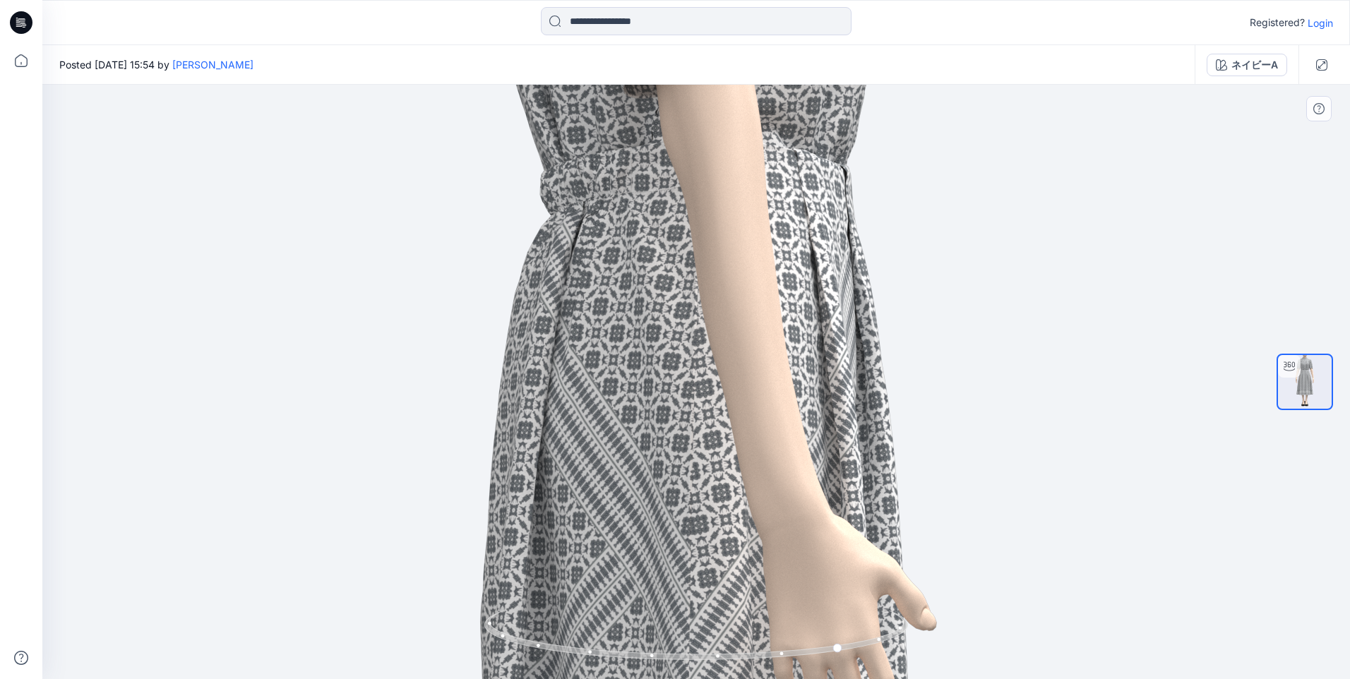
drag, startPoint x: 784, startPoint y: 390, endPoint x: 821, endPoint y: 121, distance: 270.8
click at [817, 121] on img at bounding box center [627, 683] width 2404 height 2404
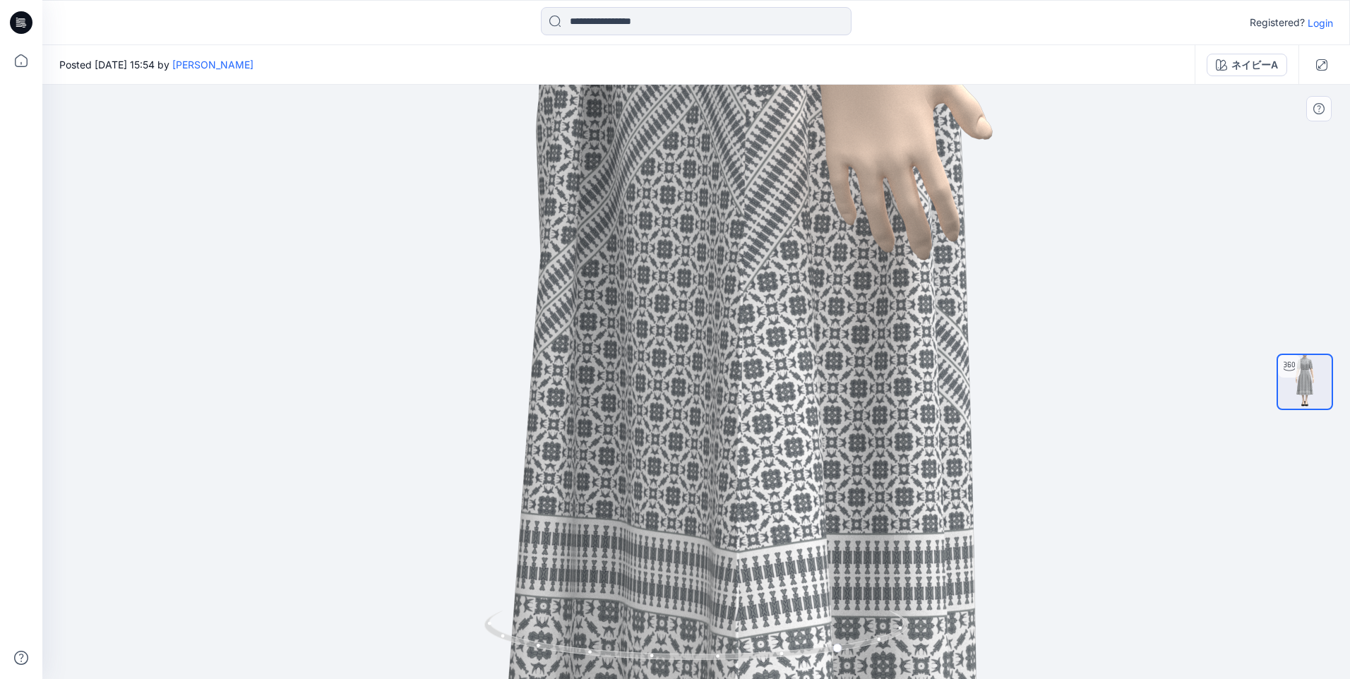
drag, startPoint x: 844, startPoint y: 316, endPoint x: 868, endPoint y: 92, distance: 225.1
click at [868, 92] on img at bounding box center [683, 192] width 2404 height 2404
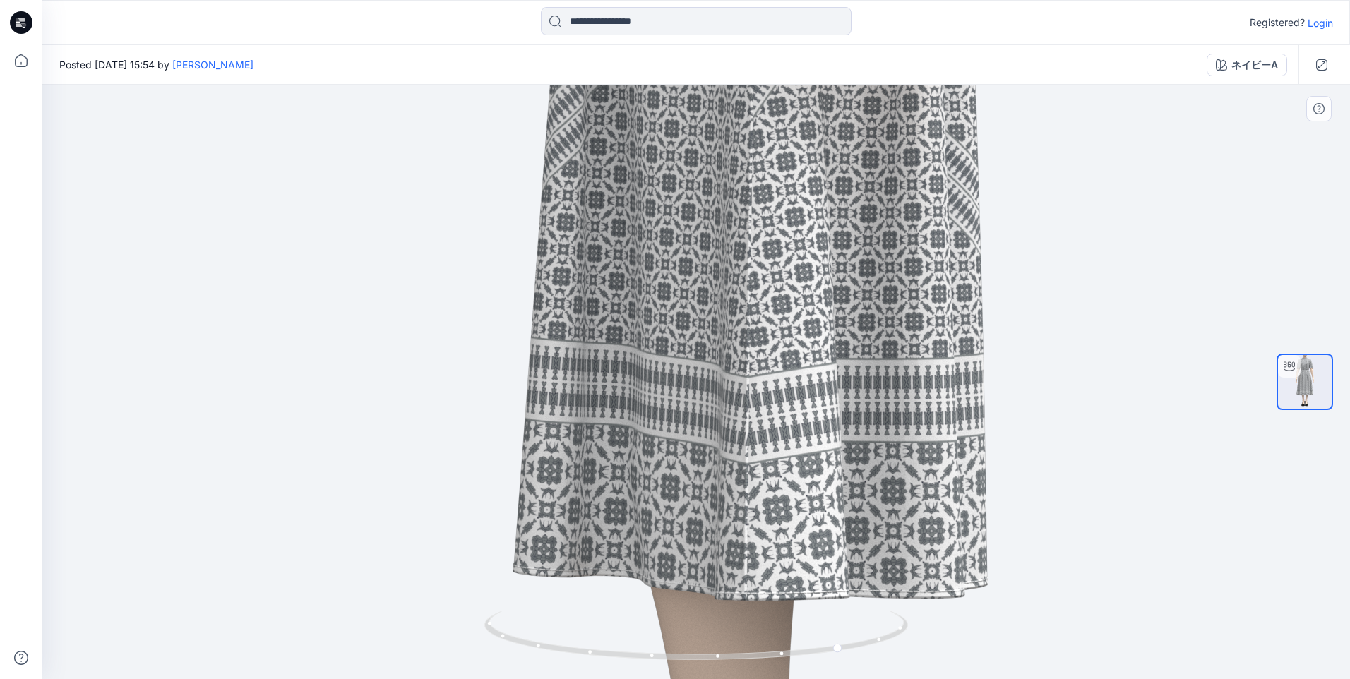
drag, startPoint x: 862, startPoint y: 344, endPoint x: 894, endPoint y: 366, distance: 39.0
click at [873, 168] on img at bounding box center [693, 17] width 2404 height 2404
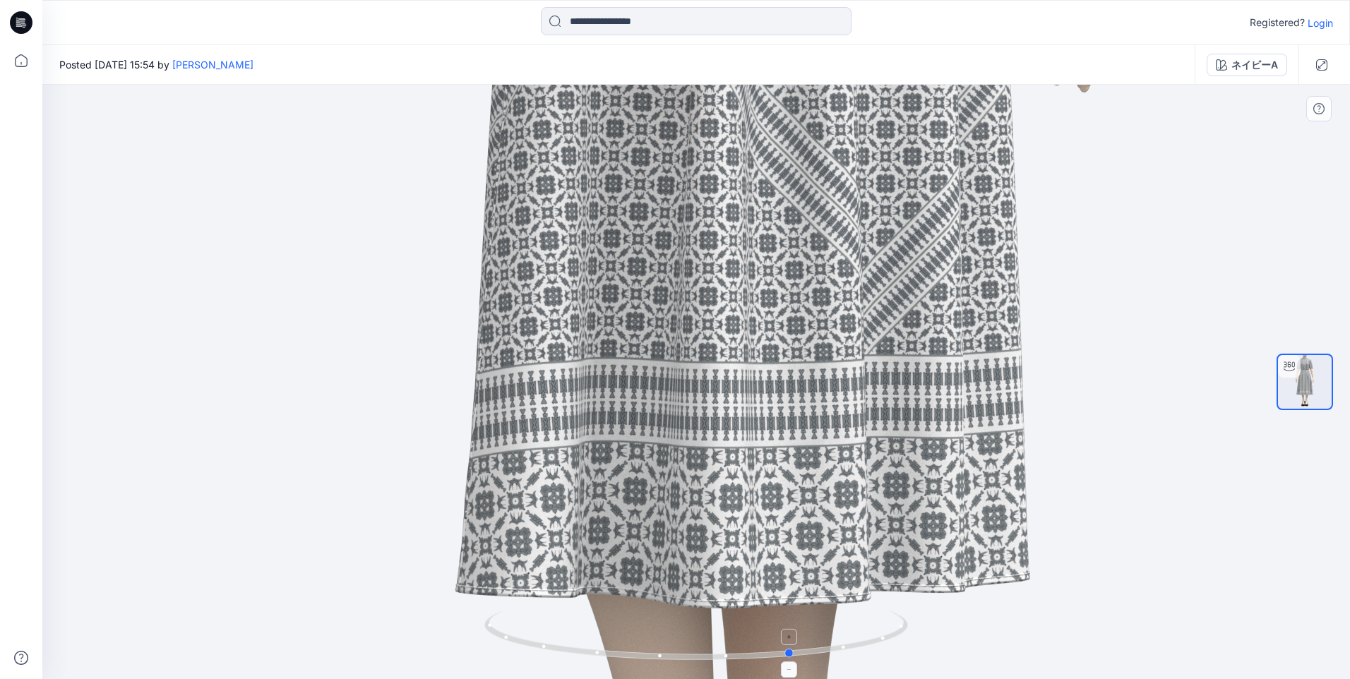
drag, startPoint x: 868, startPoint y: 647, endPoint x: 827, endPoint y: 649, distance: 40.3
click at [820, 647] on icon at bounding box center [697, 637] width 427 height 53
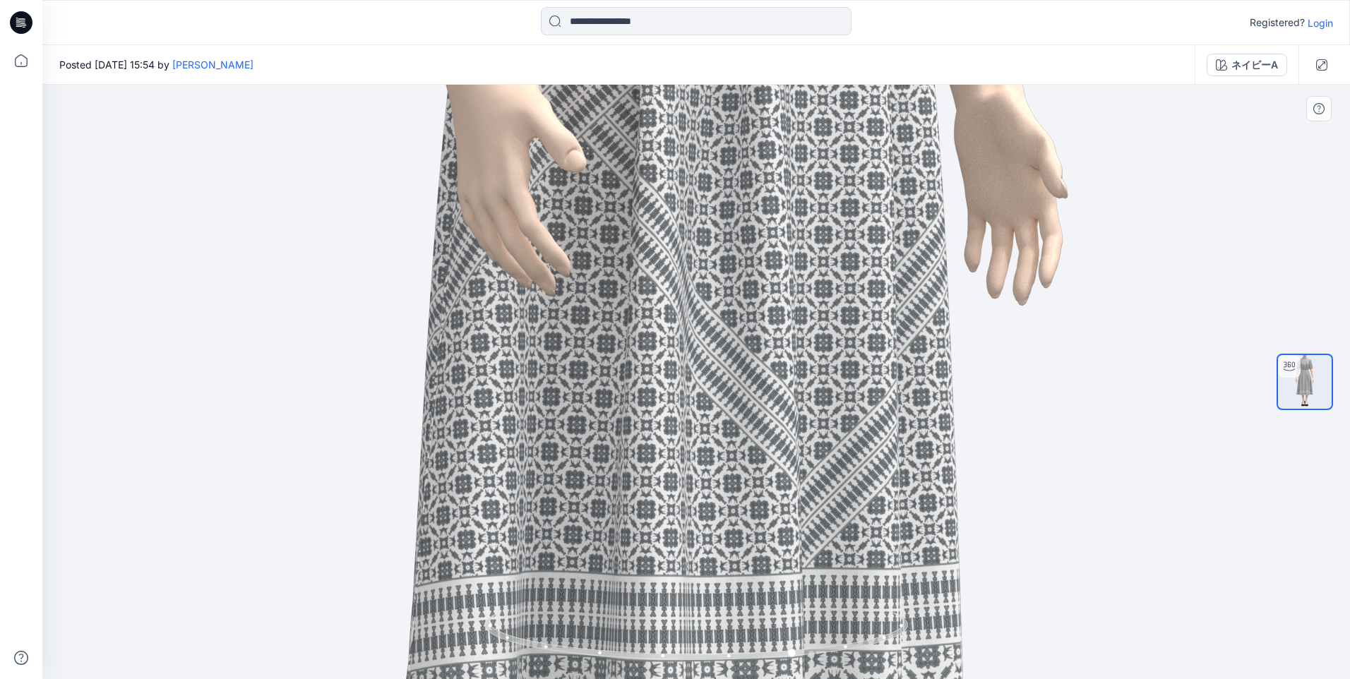
drag, startPoint x: 902, startPoint y: 320, endPoint x: 825, endPoint y: 400, distance: 111.3
click at [815, 582] on img at bounding box center [633, 229] width 2404 height 2404
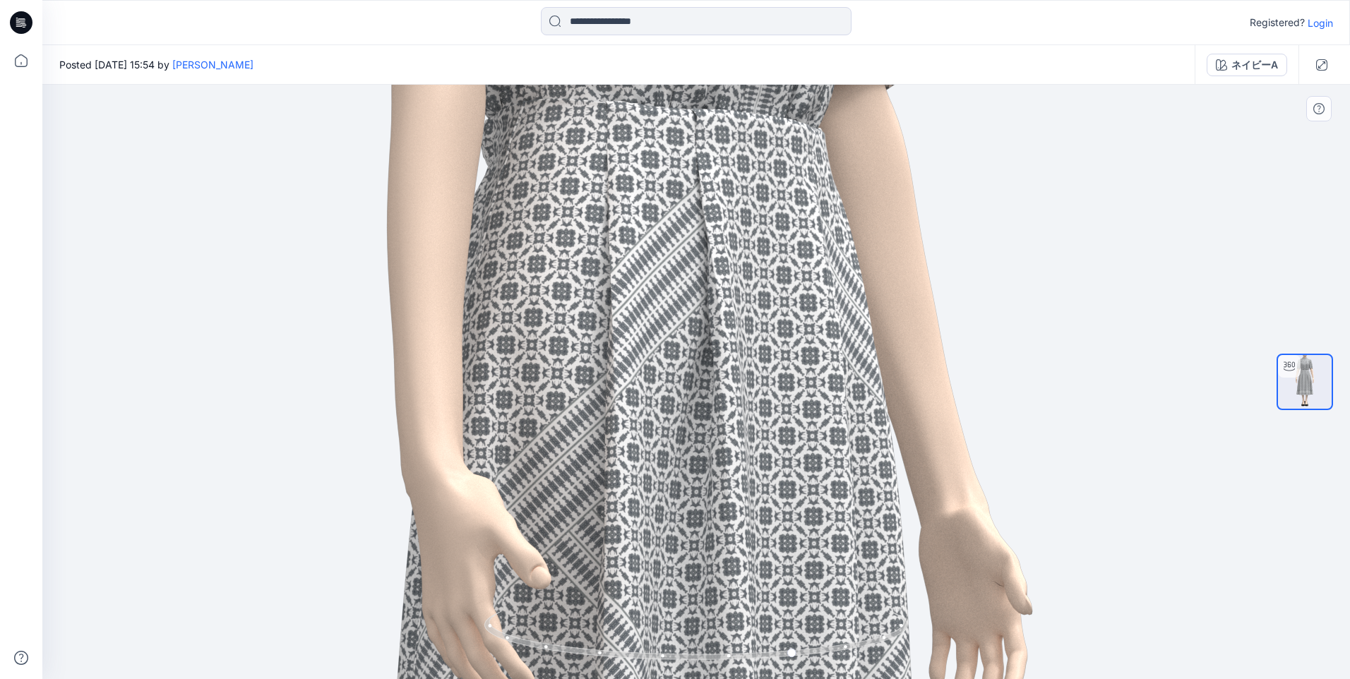
drag, startPoint x: 846, startPoint y: 148, endPoint x: 830, endPoint y: 445, distance: 296.9
click at [834, 532] on img at bounding box center [598, 646] width 2404 height 2404
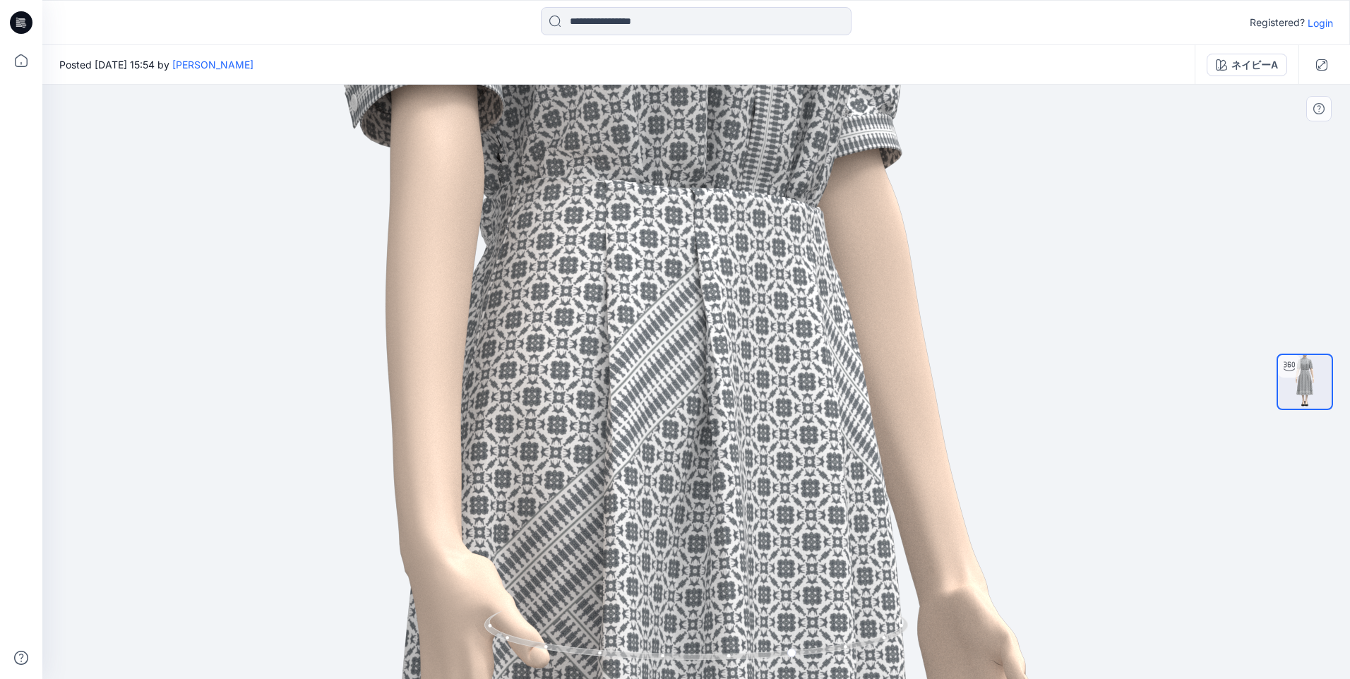
drag, startPoint x: 846, startPoint y: 213, endPoint x: 892, endPoint y: 260, distance: 65.4
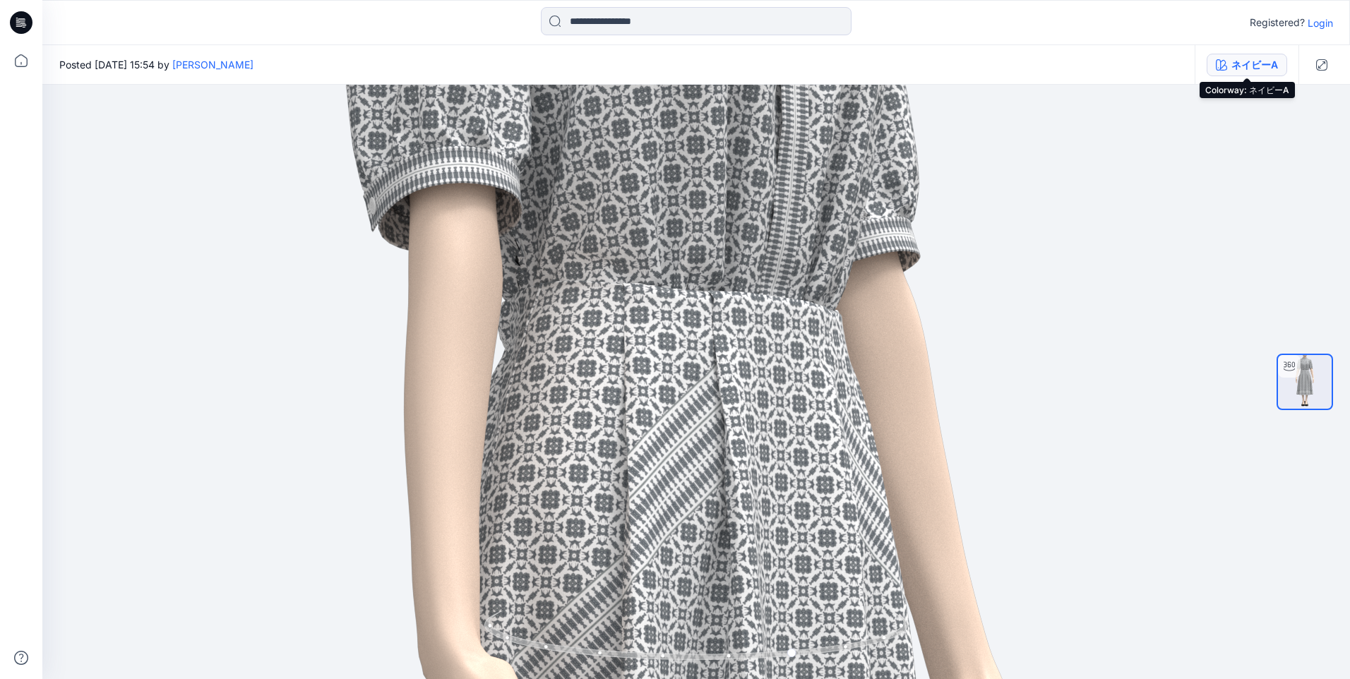
click at [1240, 67] on div "ネイビーA" at bounding box center [1254, 65] width 47 height 16
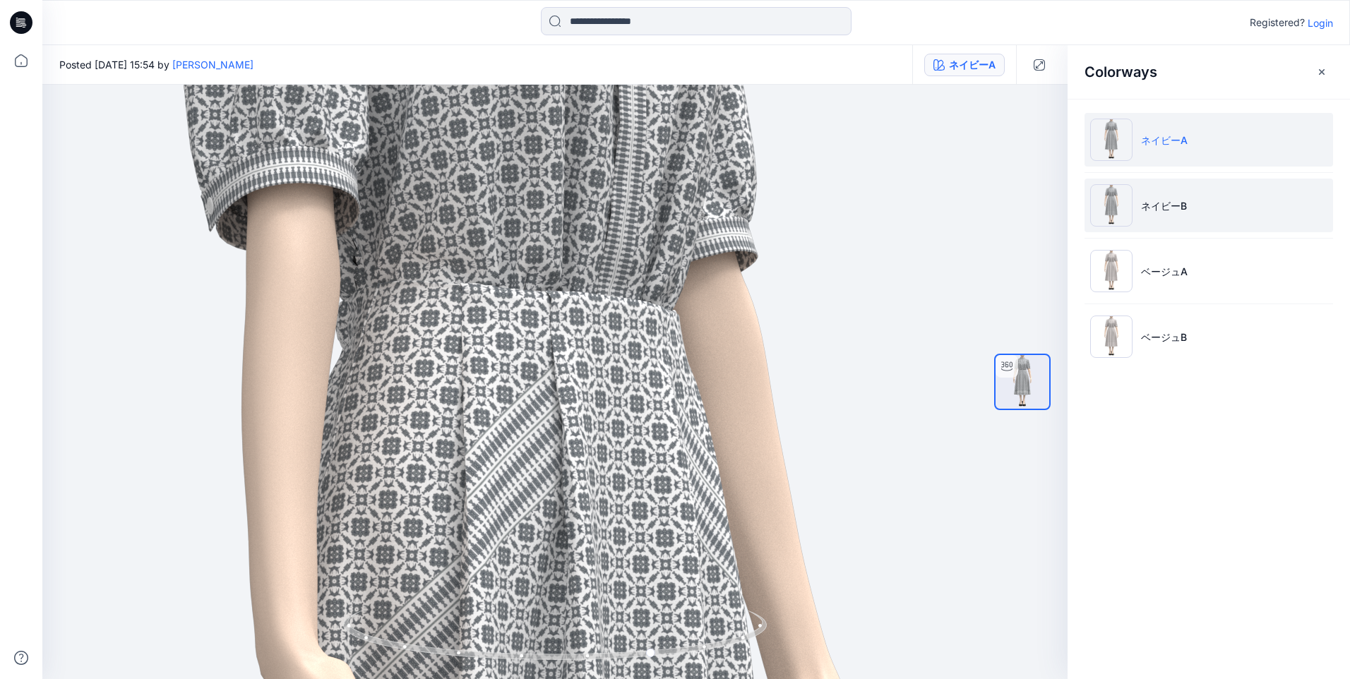
click at [1234, 198] on li "ネイビーB" at bounding box center [1208, 206] width 248 height 54
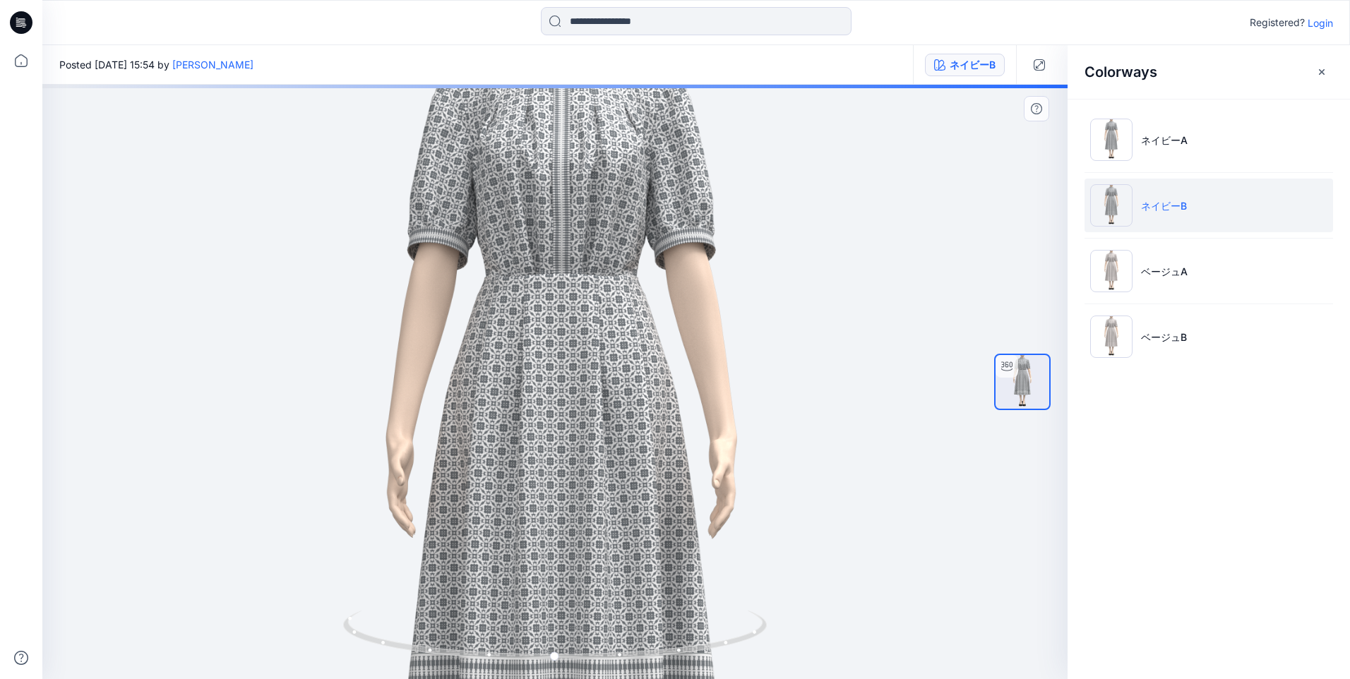
drag, startPoint x: 577, startPoint y: 279, endPoint x: 594, endPoint y: 400, distance: 122.7
click at [594, 400] on img at bounding box center [561, 508] width 1038 height 1038
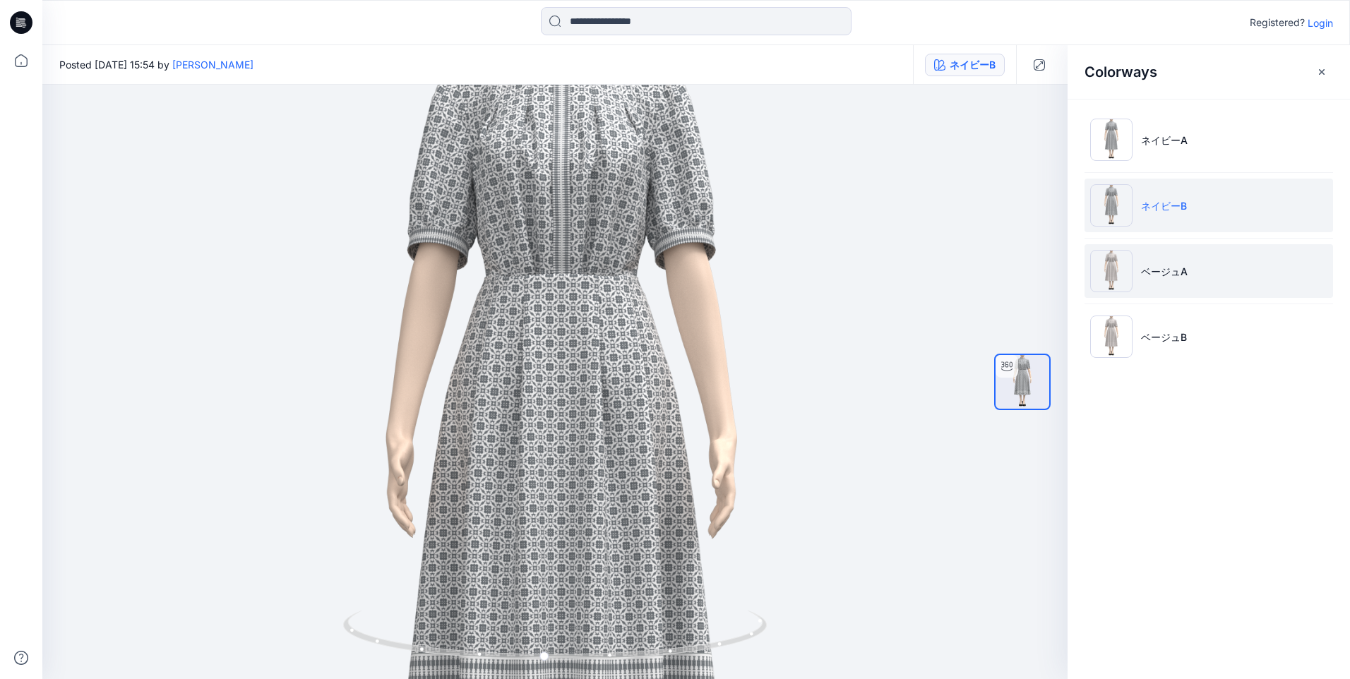
click at [1175, 260] on li "ベージュA" at bounding box center [1208, 271] width 248 height 54
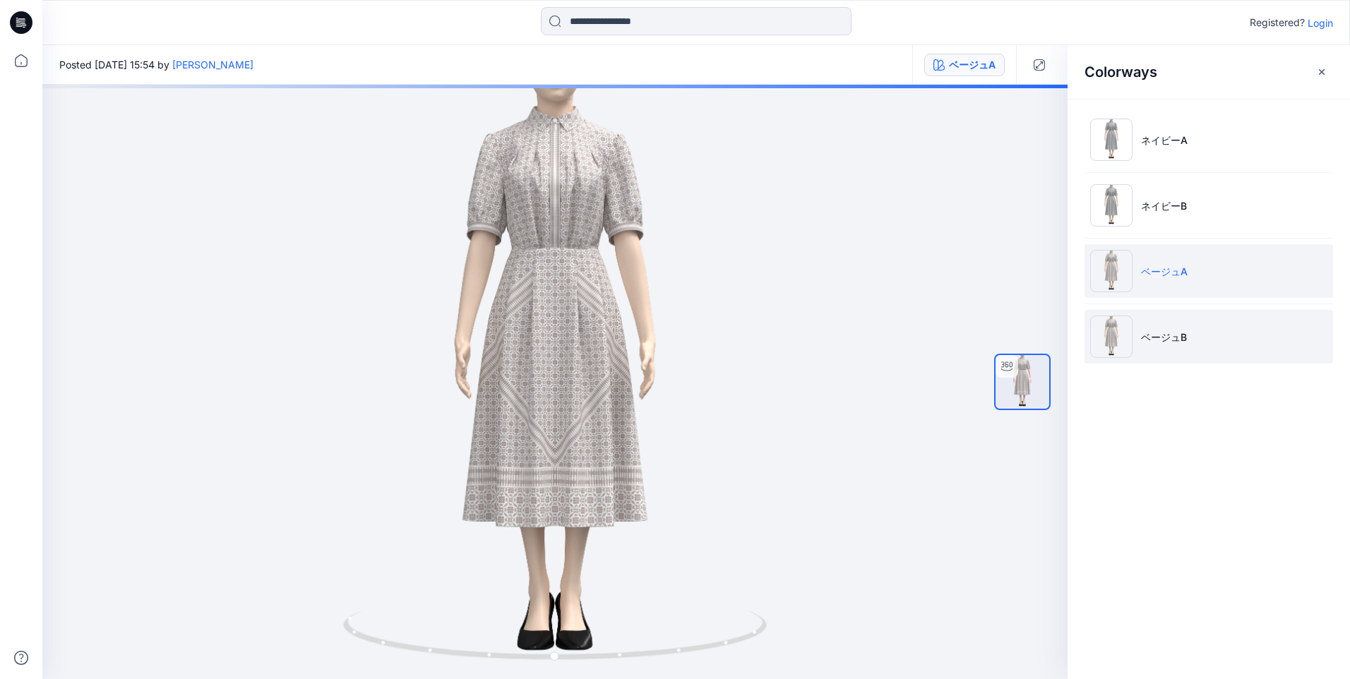
click at [1185, 336] on p "ベージュB" at bounding box center [1164, 337] width 46 height 15
